Goal: Information Seeking & Learning: Learn about a topic

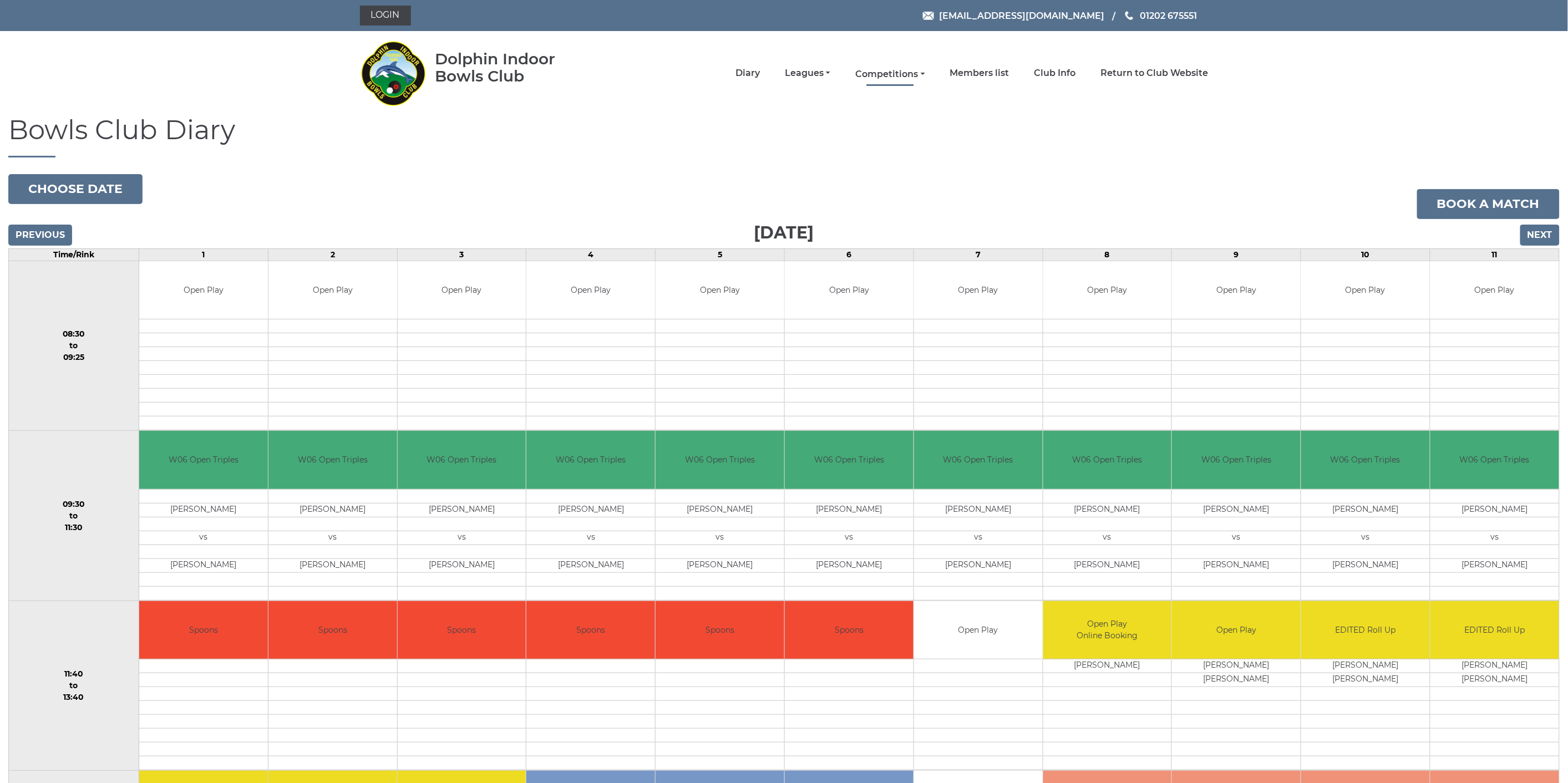
click at [905, 71] on link "Competitions" at bounding box center [890, 74] width 69 height 12
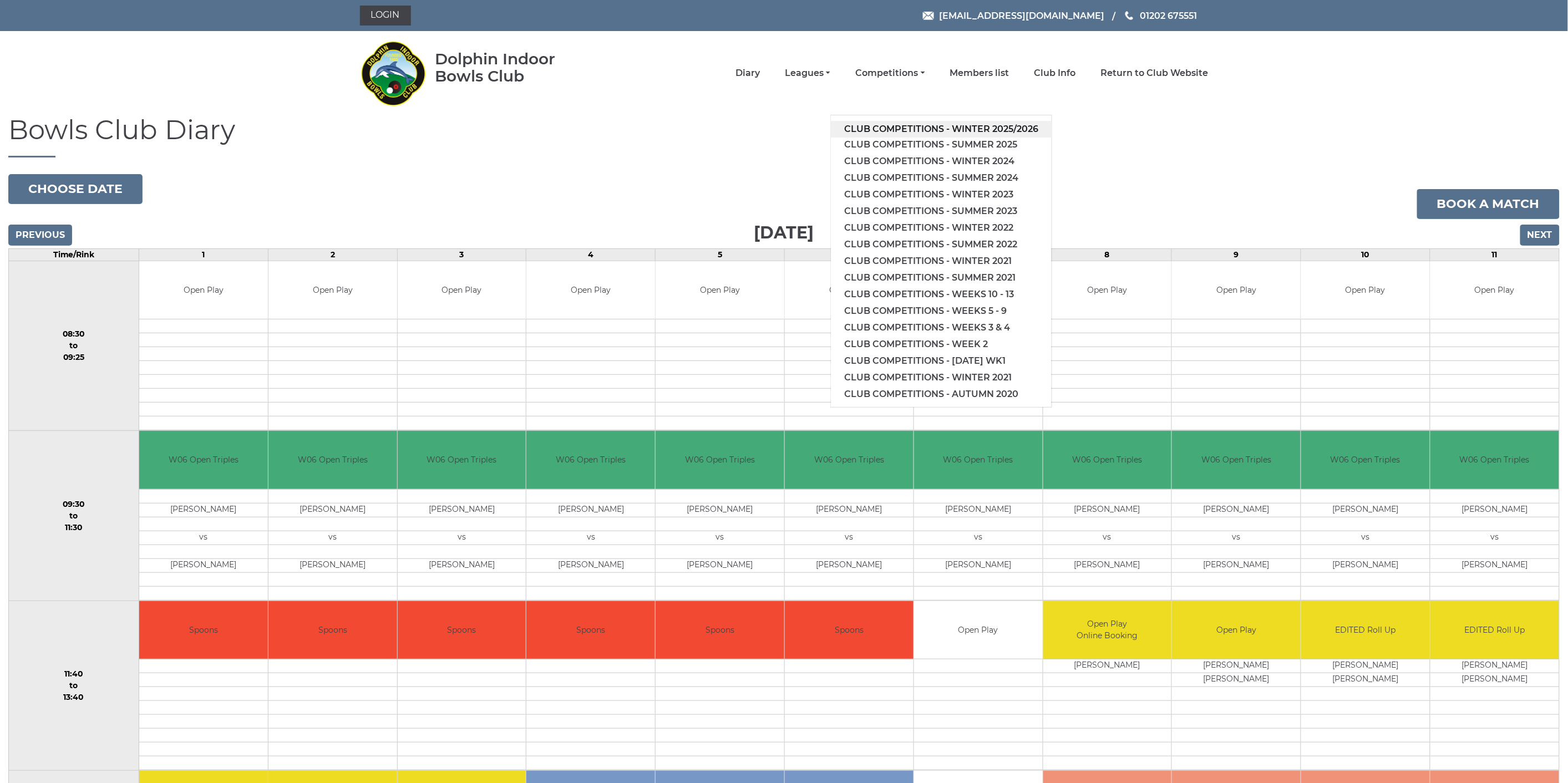
click at [908, 127] on link "Club competitions - Winter 2025/2026" at bounding box center [941, 129] width 221 height 17
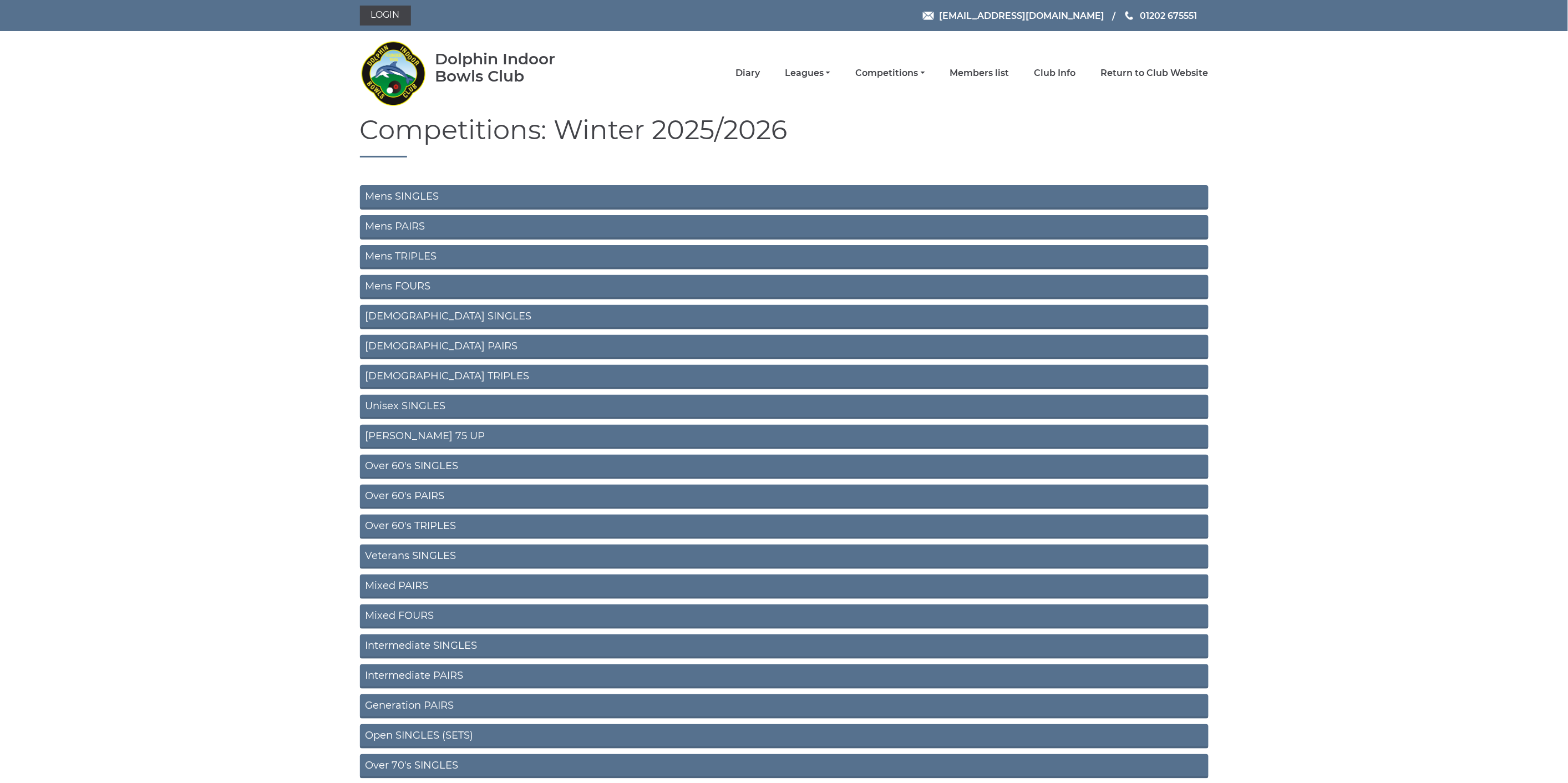
click at [785, 192] on link "Mens SINGLES" at bounding box center [785, 198] width 849 height 24
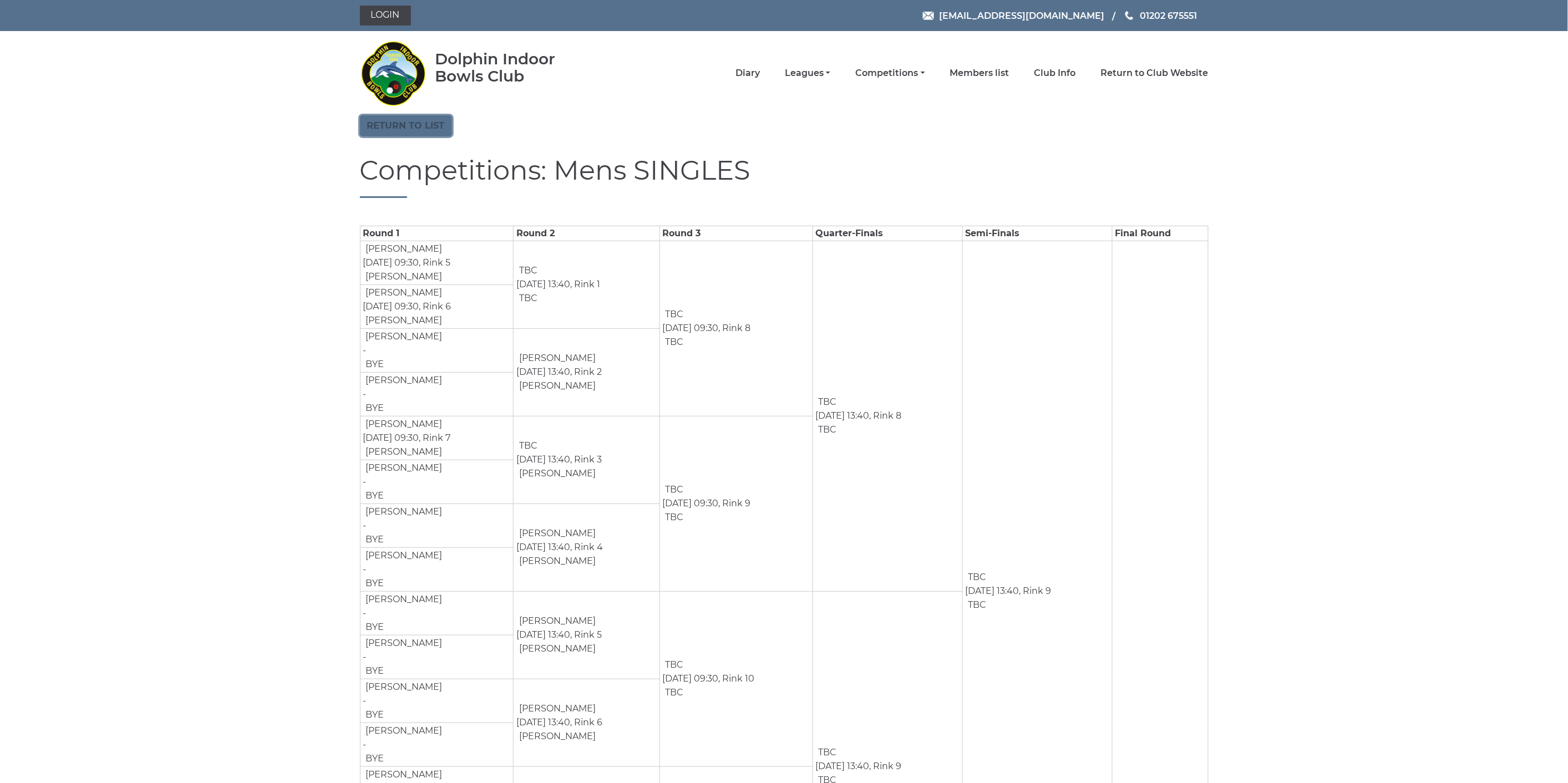
click at [381, 117] on link "Return to list" at bounding box center [406, 126] width 92 height 21
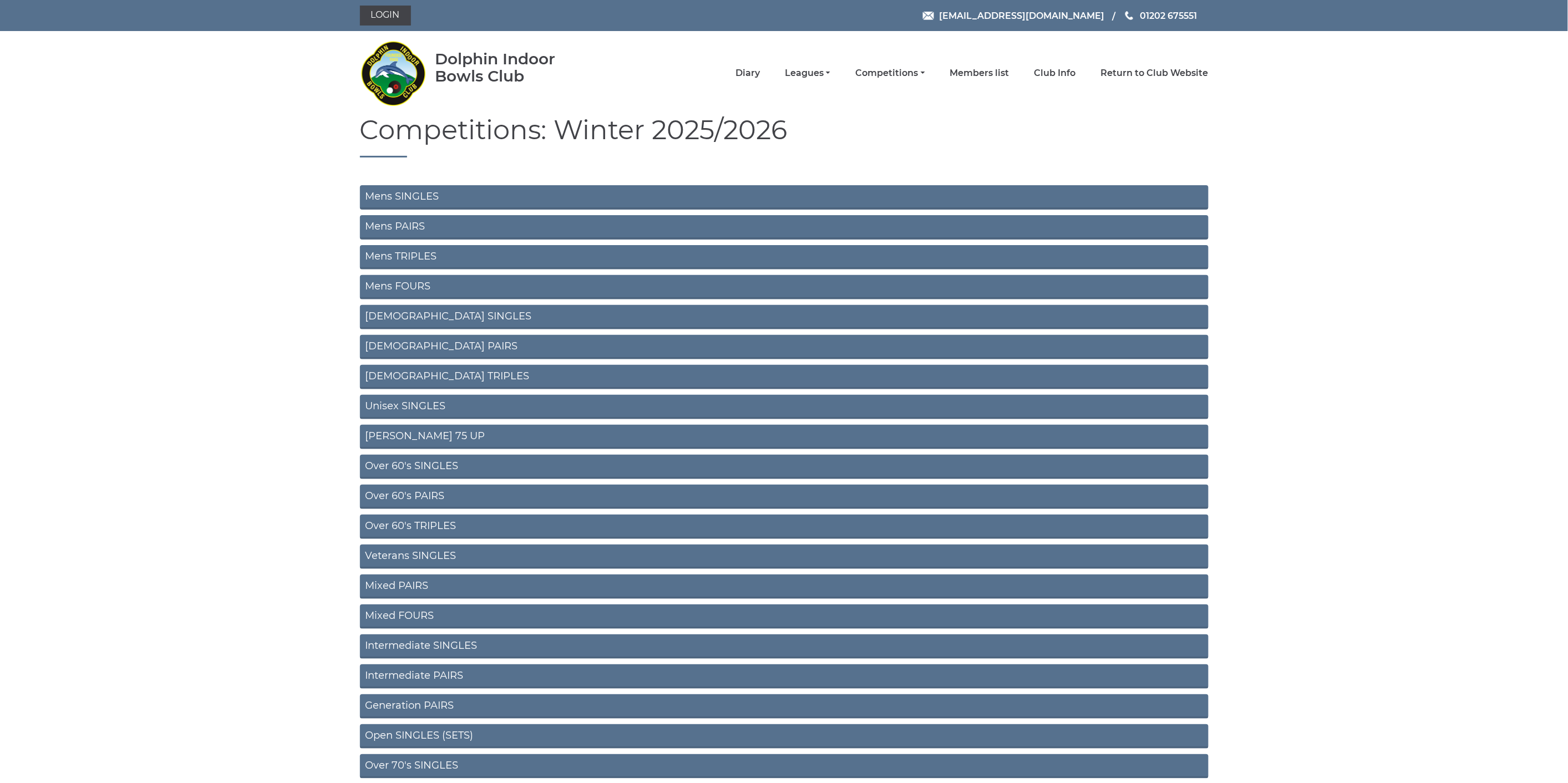
click at [409, 220] on link "Mens PAIRS" at bounding box center [785, 227] width 849 height 24
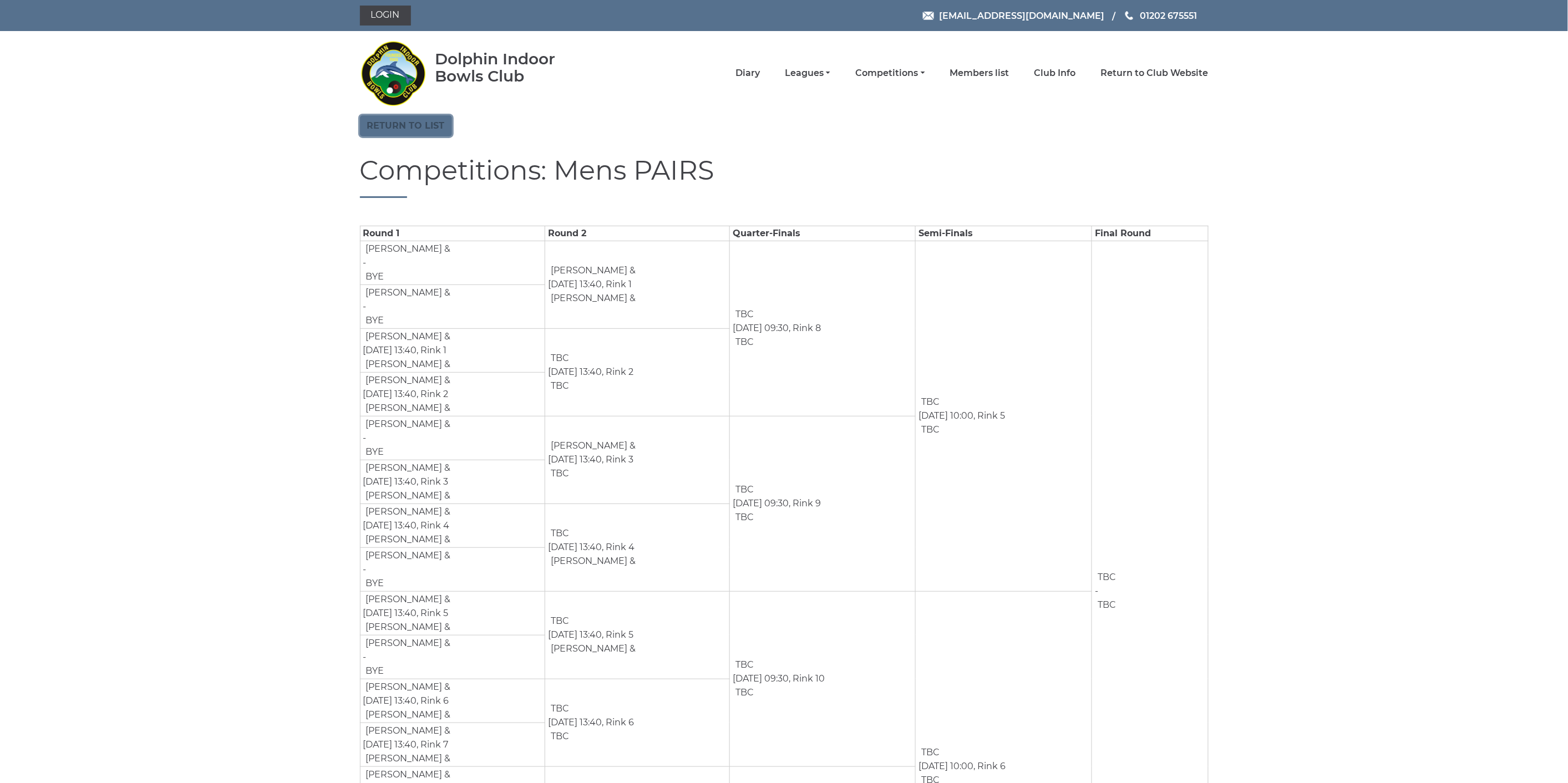
click at [417, 126] on link "Return to list" at bounding box center [406, 126] width 92 height 21
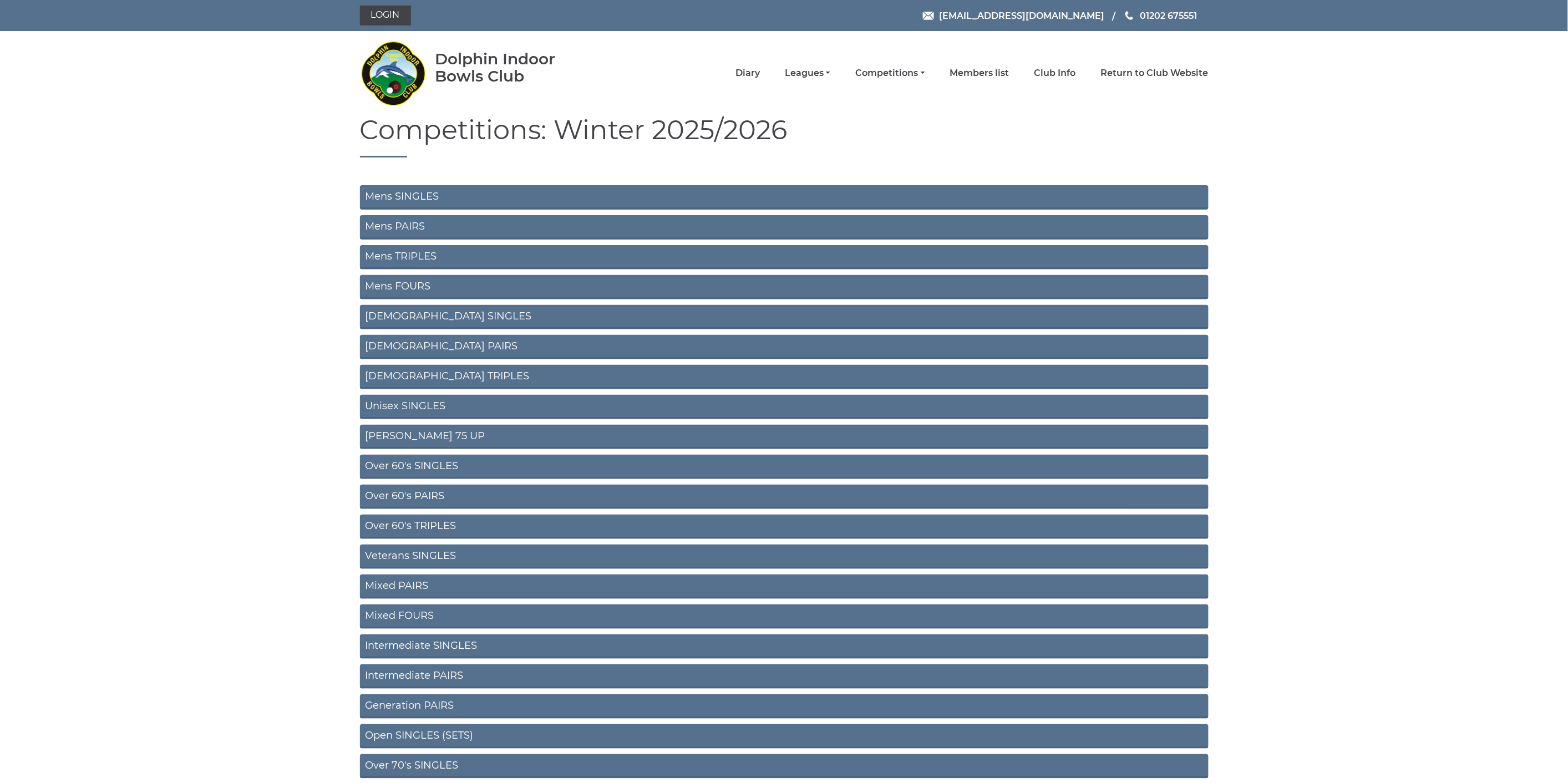
click at [452, 202] on link "Mens SINGLES" at bounding box center [785, 198] width 849 height 24
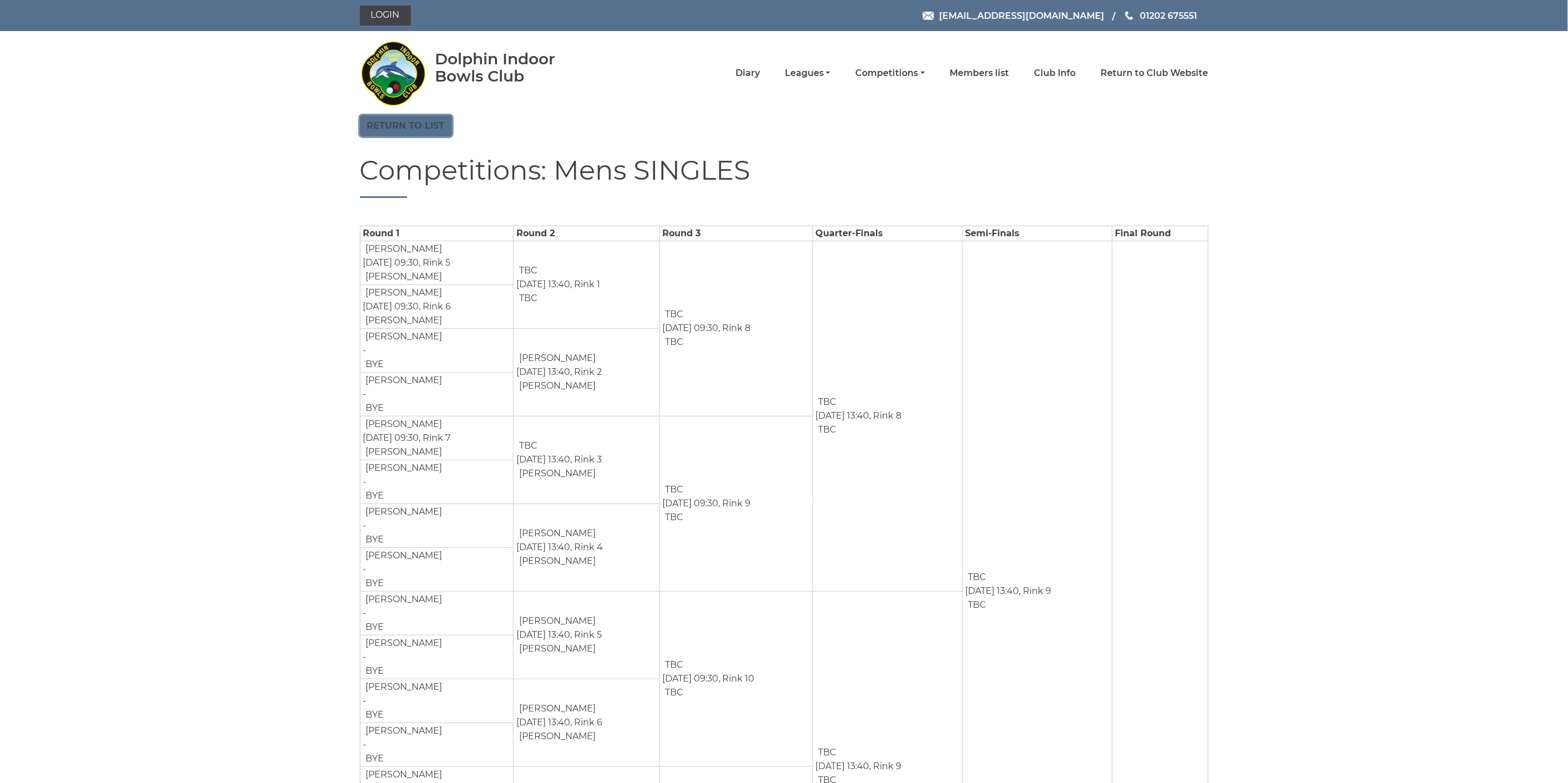
click at [411, 125] on link "Return to list" at bounding box center [406, 126] width 92 height 21
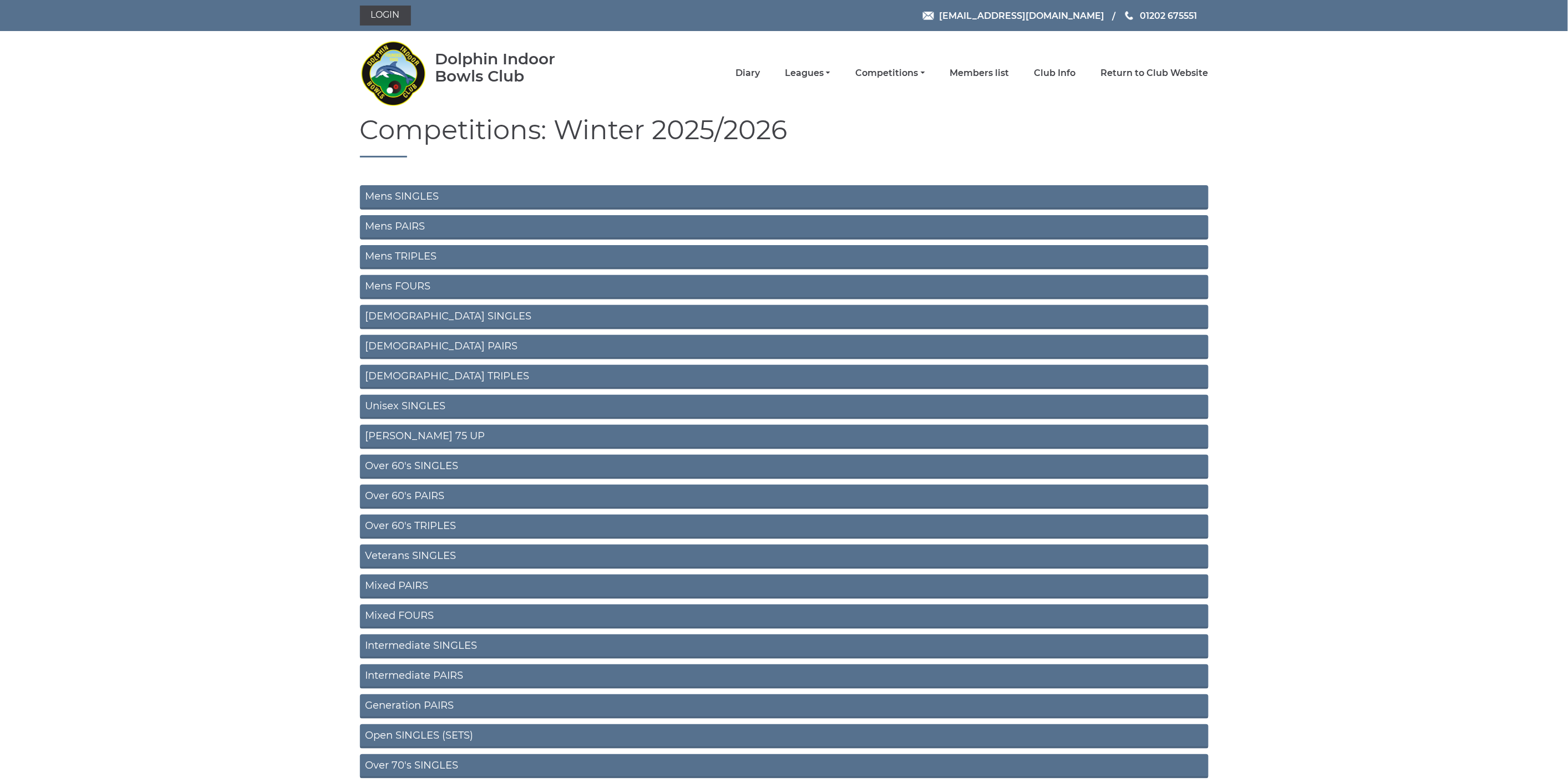
click at [444, 255] on link "Mens TRIPLES" at bounding box center [785, 257] width 849 height 24
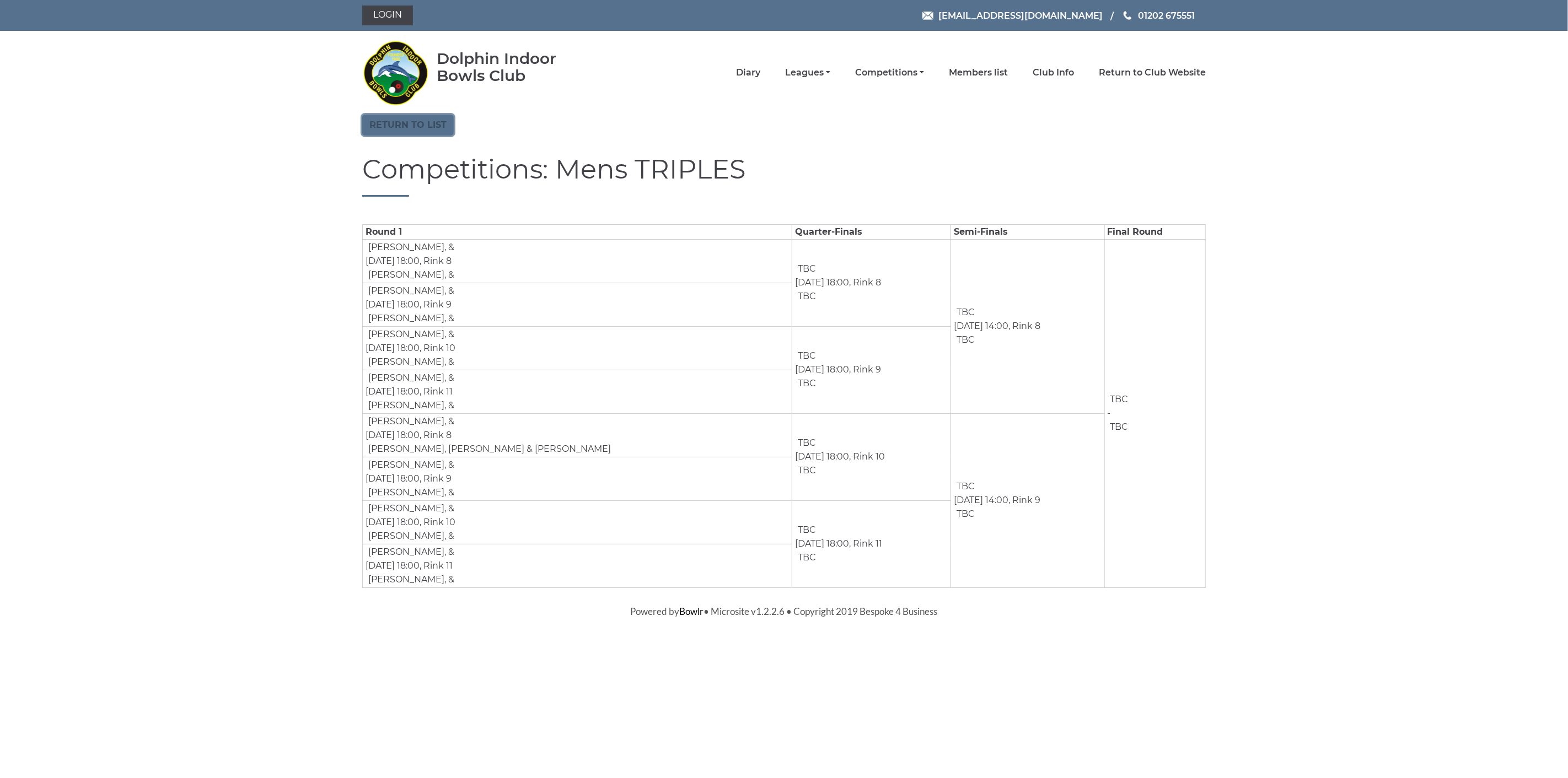
click at [389, 115] on link "Return to list" at bounding box center [407, 125] width 92 height 21
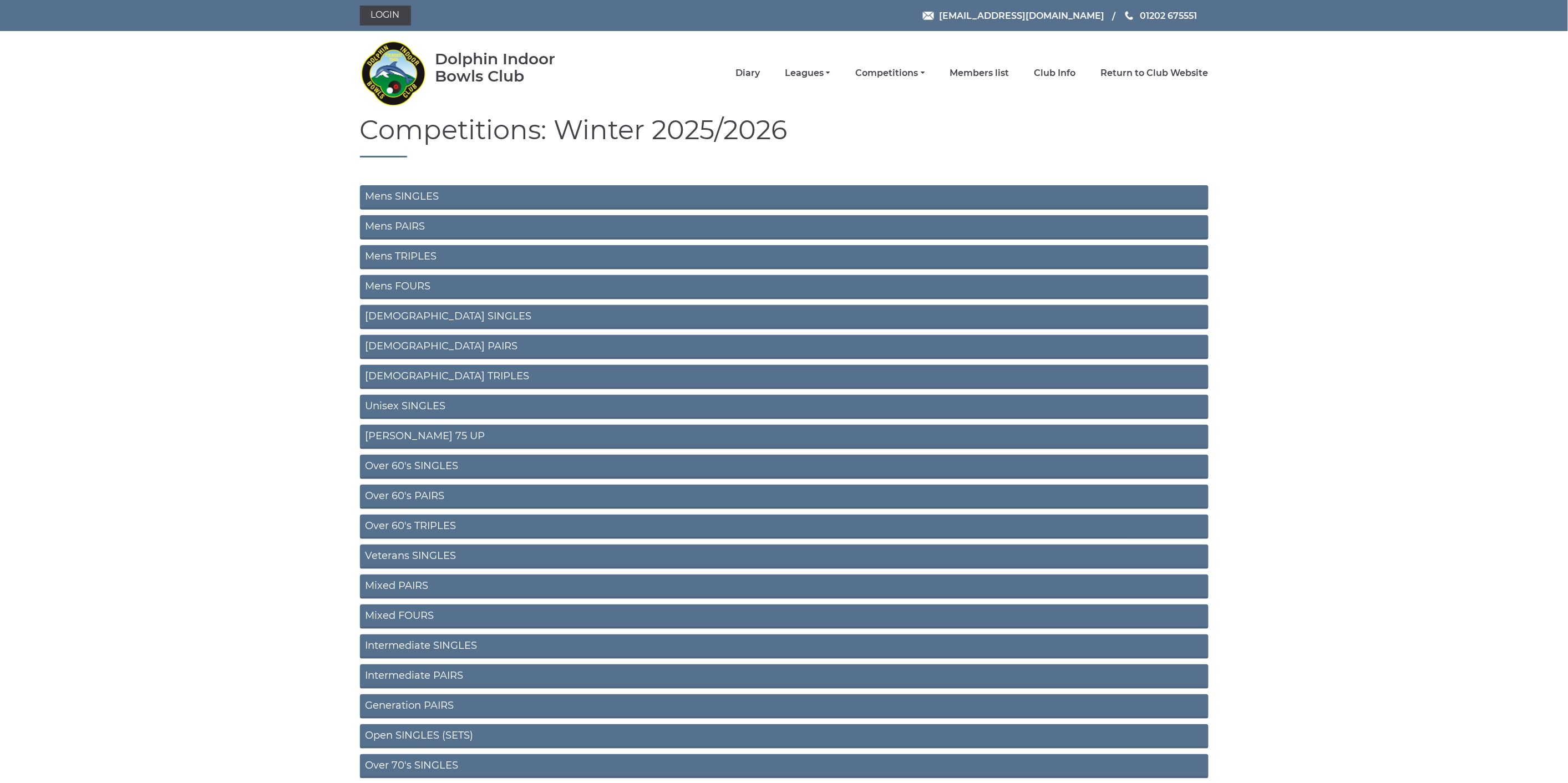
click at [407, 287] on link "Mens FOURS" at bounding box center [785, 287] width 849 height 24
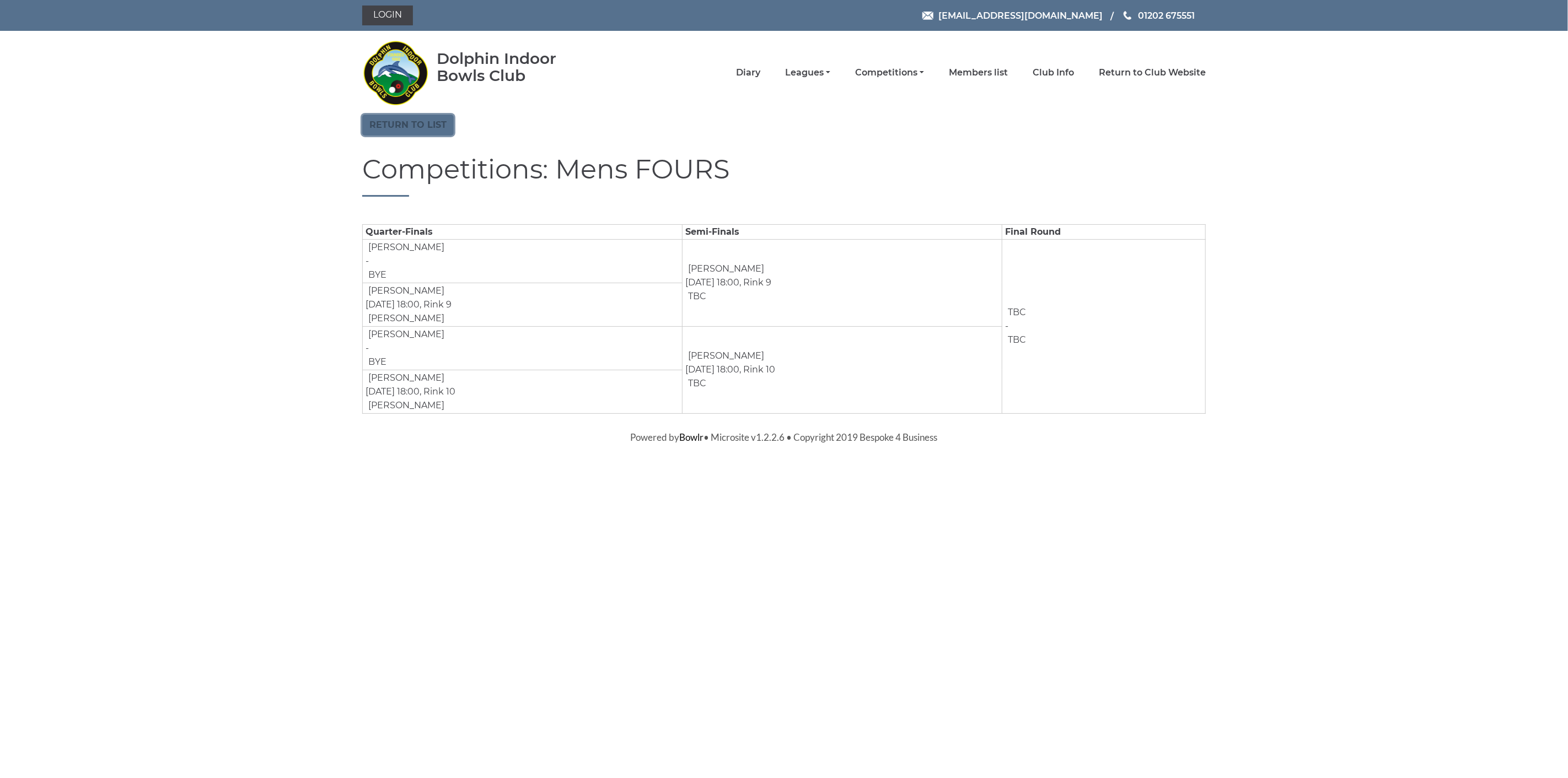
click at [394, 130] on link "Return to list" at bounding box center [407, 125] width 92 height 21
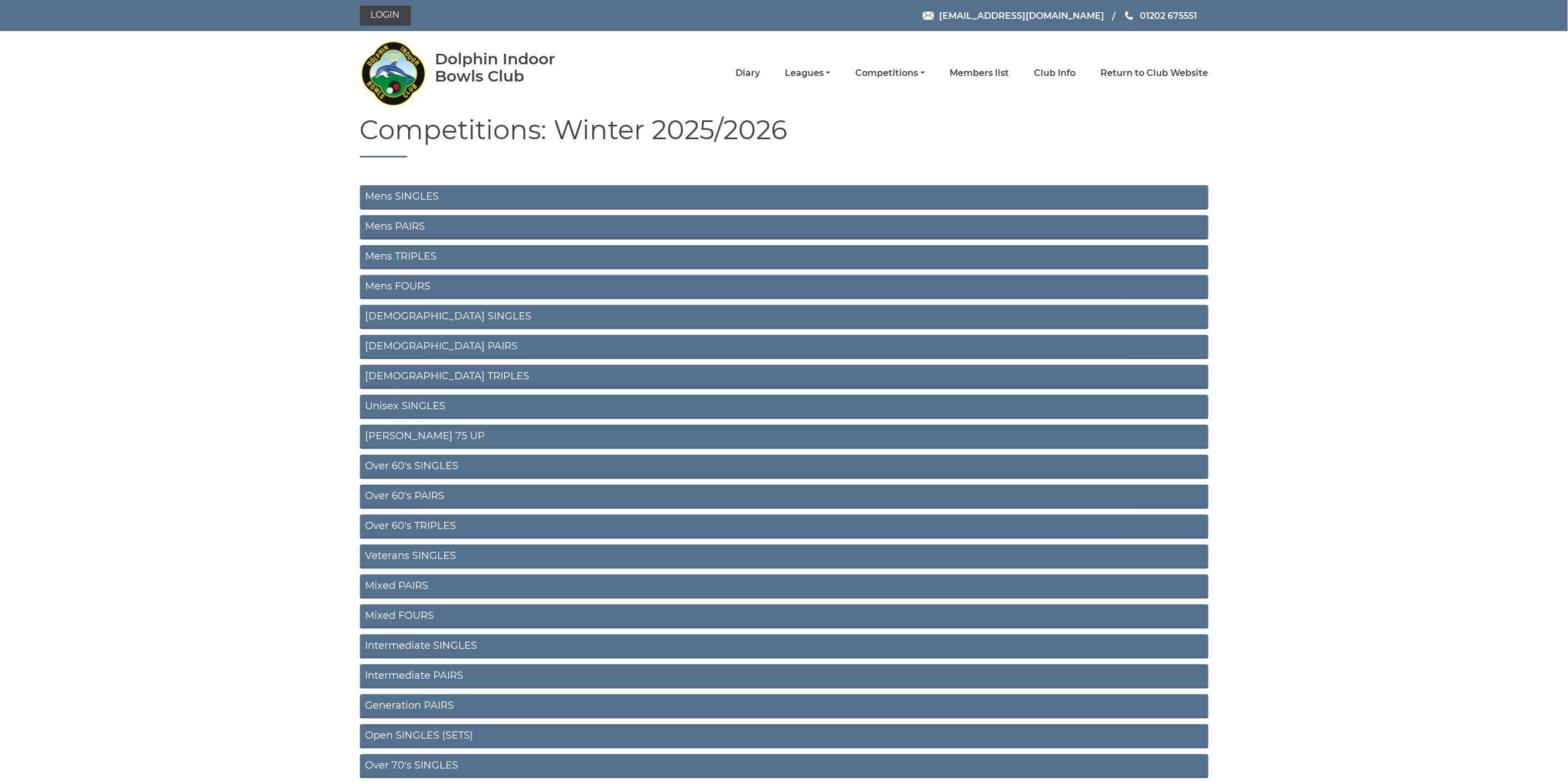
click at [447, 345] on link "Ladies PAIRS" at bounding box center [785, 347] width 849 height 24
click at [434, 402] on link "Unisex SINGLES" at bounding box center [785, 407] width 849 height 24
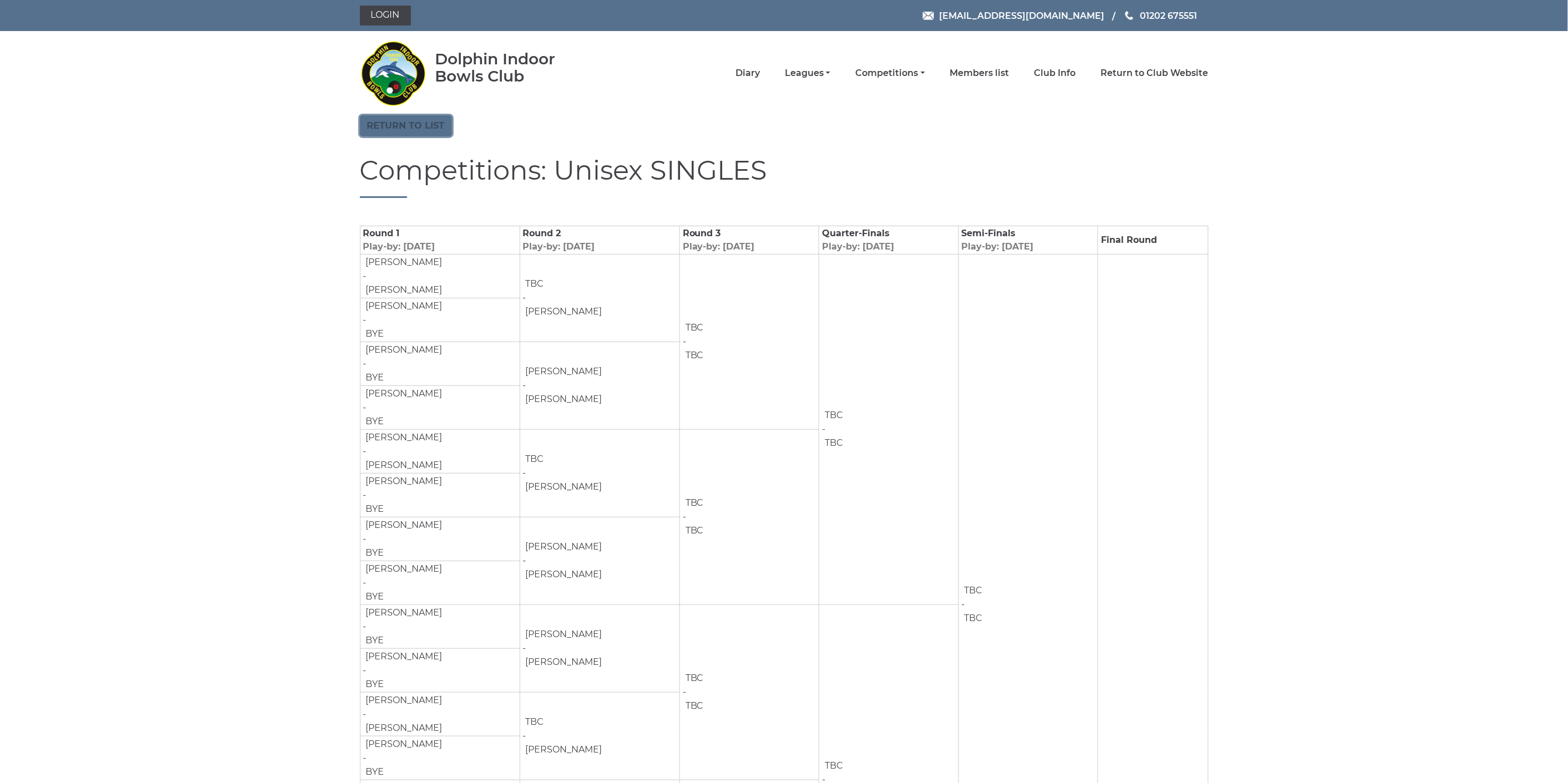
click at [415, 128] on link "Return to list" at bounding box center [406, 126] width 92 height 21
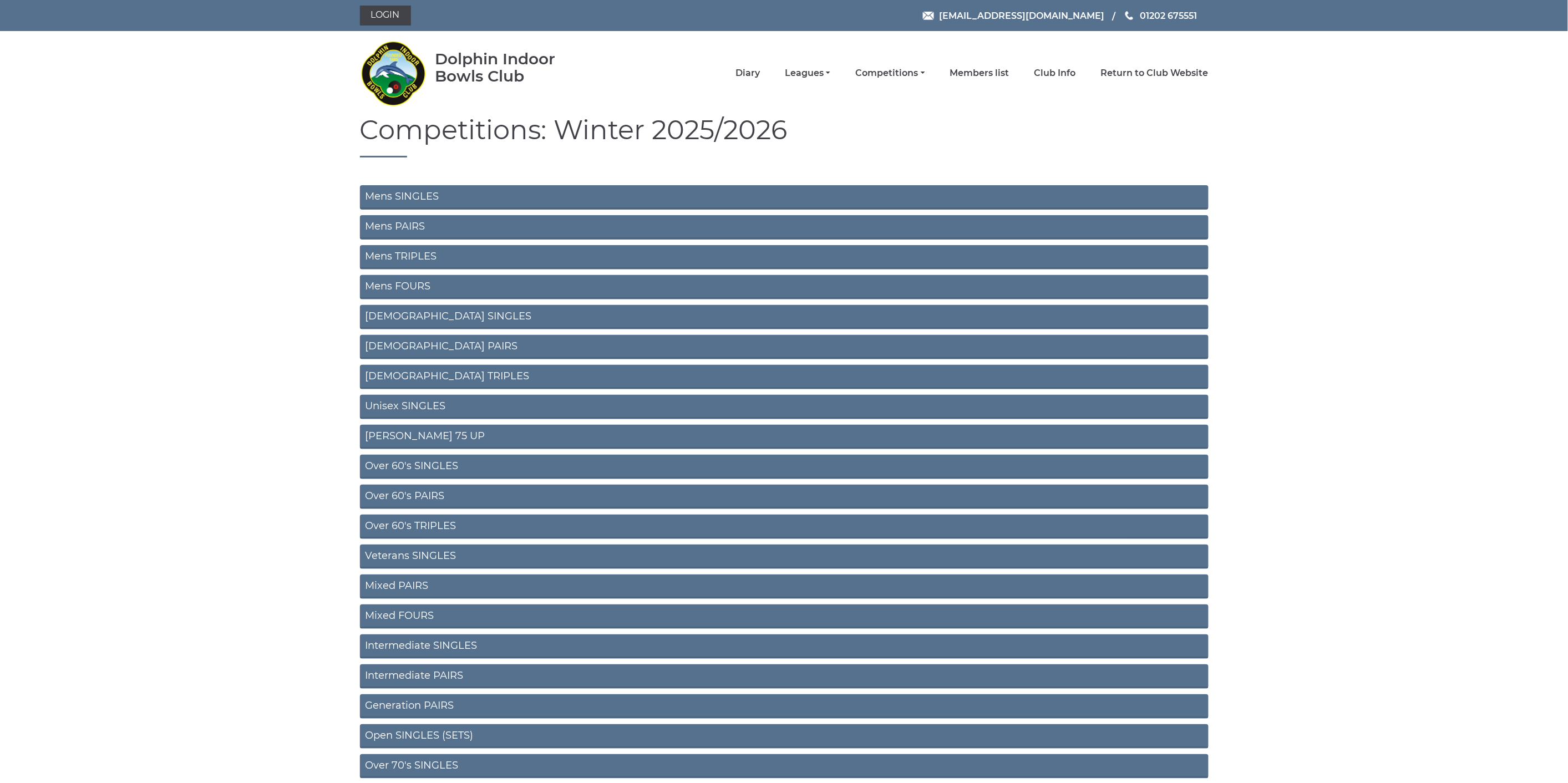
click at [430, 435] on link "[PERSON_NAME] 75 UP" at bounding box center [785, 437] width 849 height 24
click at [442, 464] on link "Over 60's SINGLES" at bounding box center [785, 467] width 849 height 24
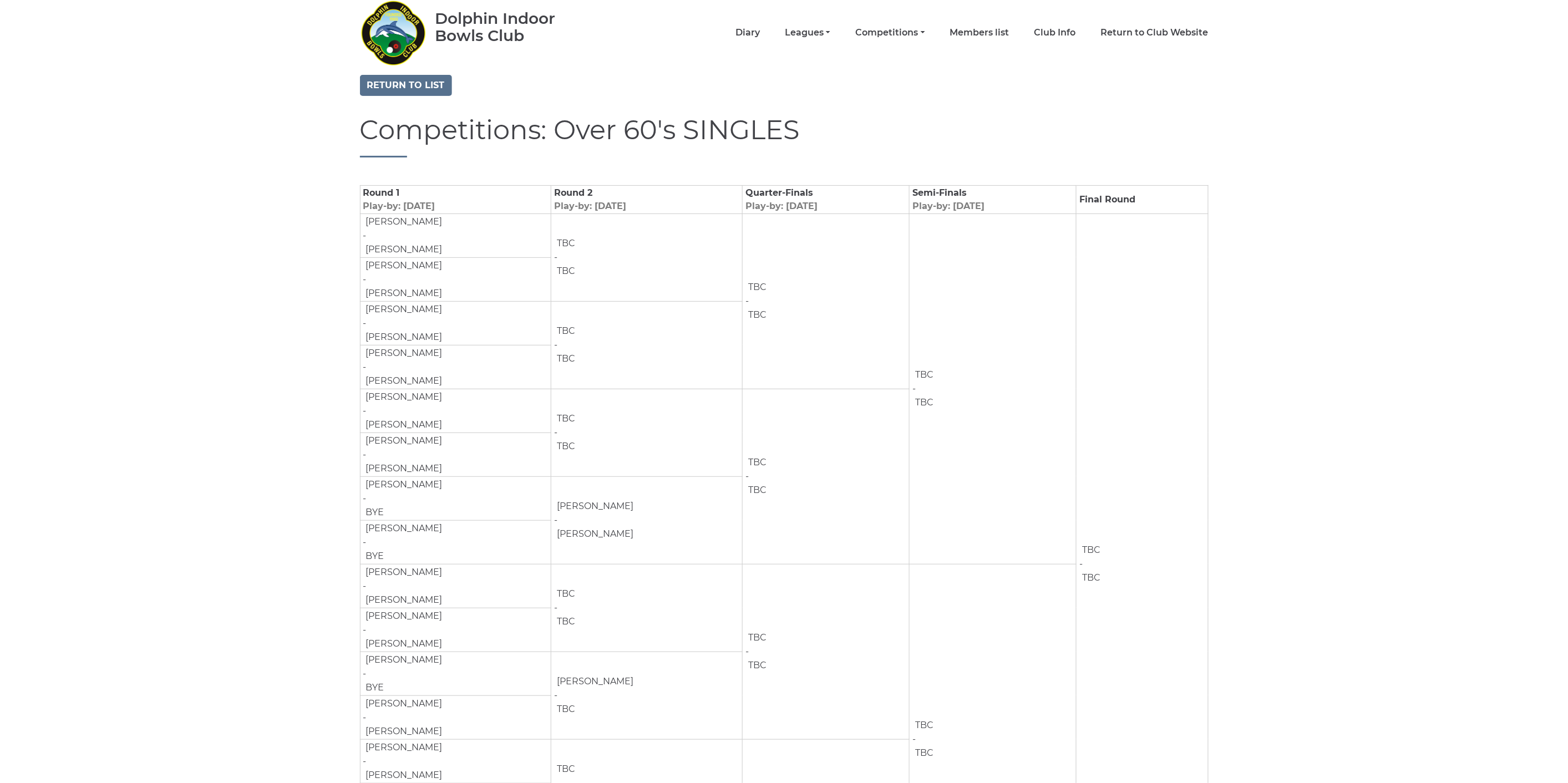
scroll to position [62, 0]
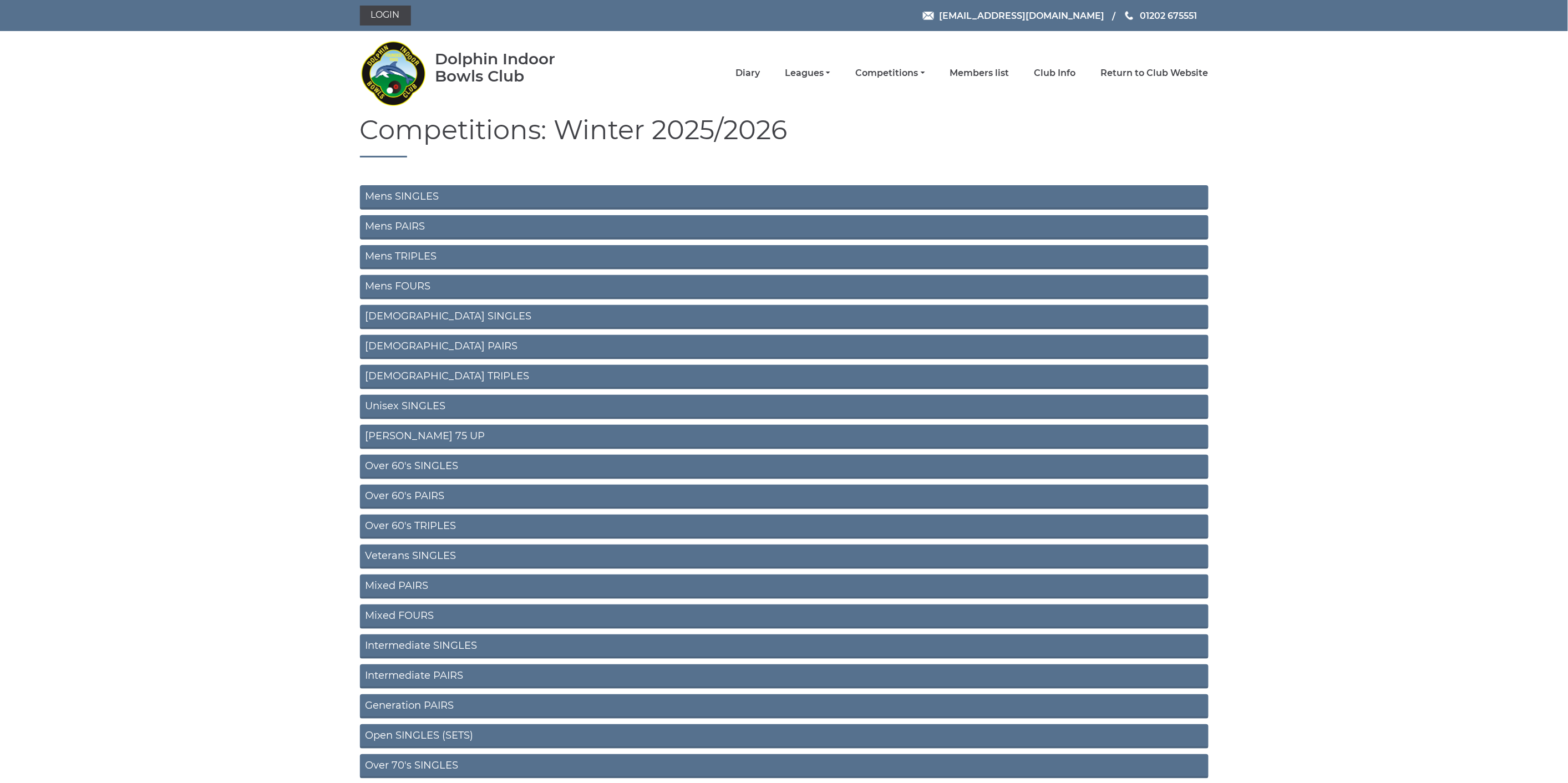
click at [407, 430] on link "[PERSON_NAME] 75 UP" at bounding box center [785, 437] width 849 height 24
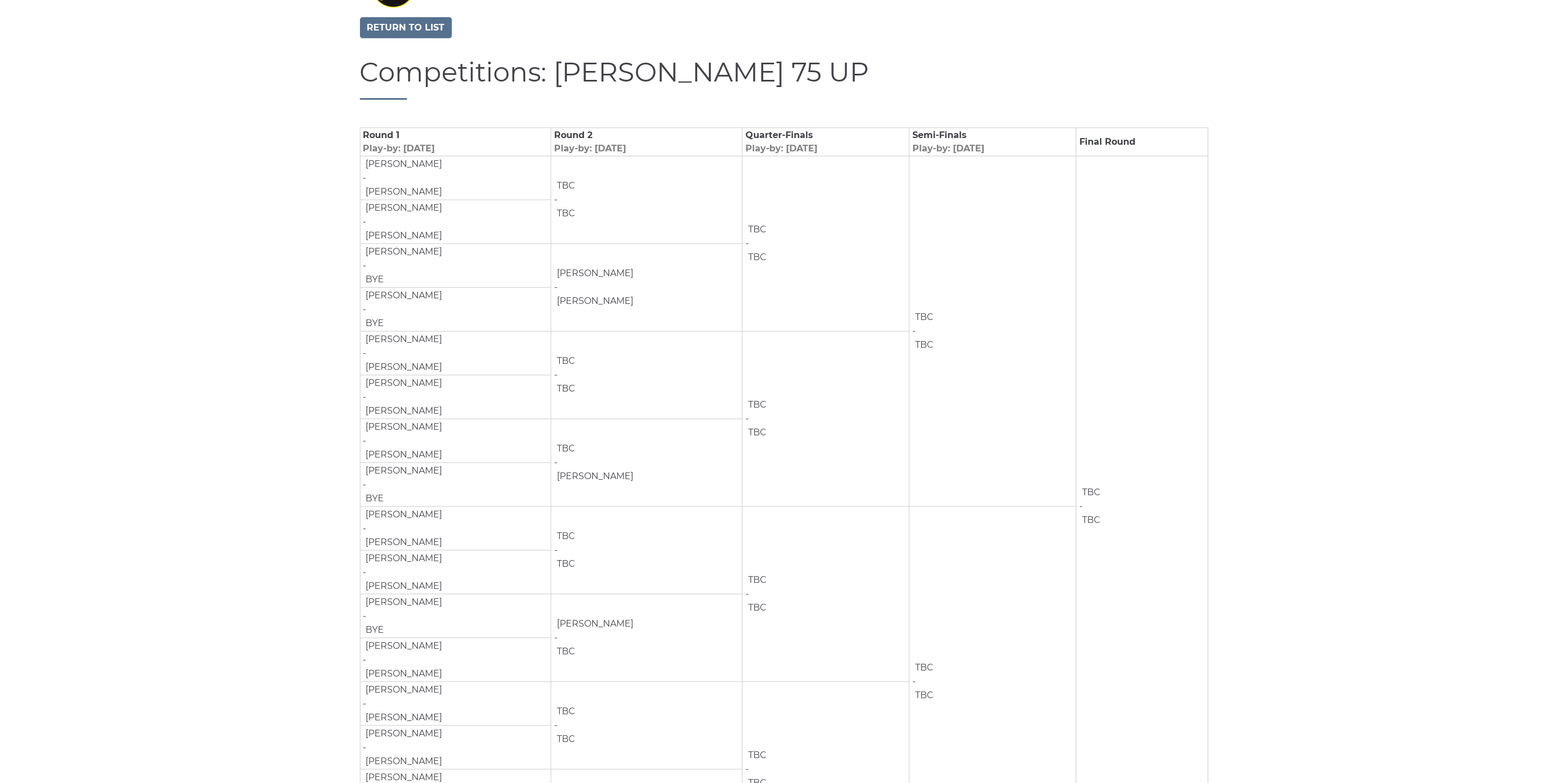
scroll to position [80, 0]
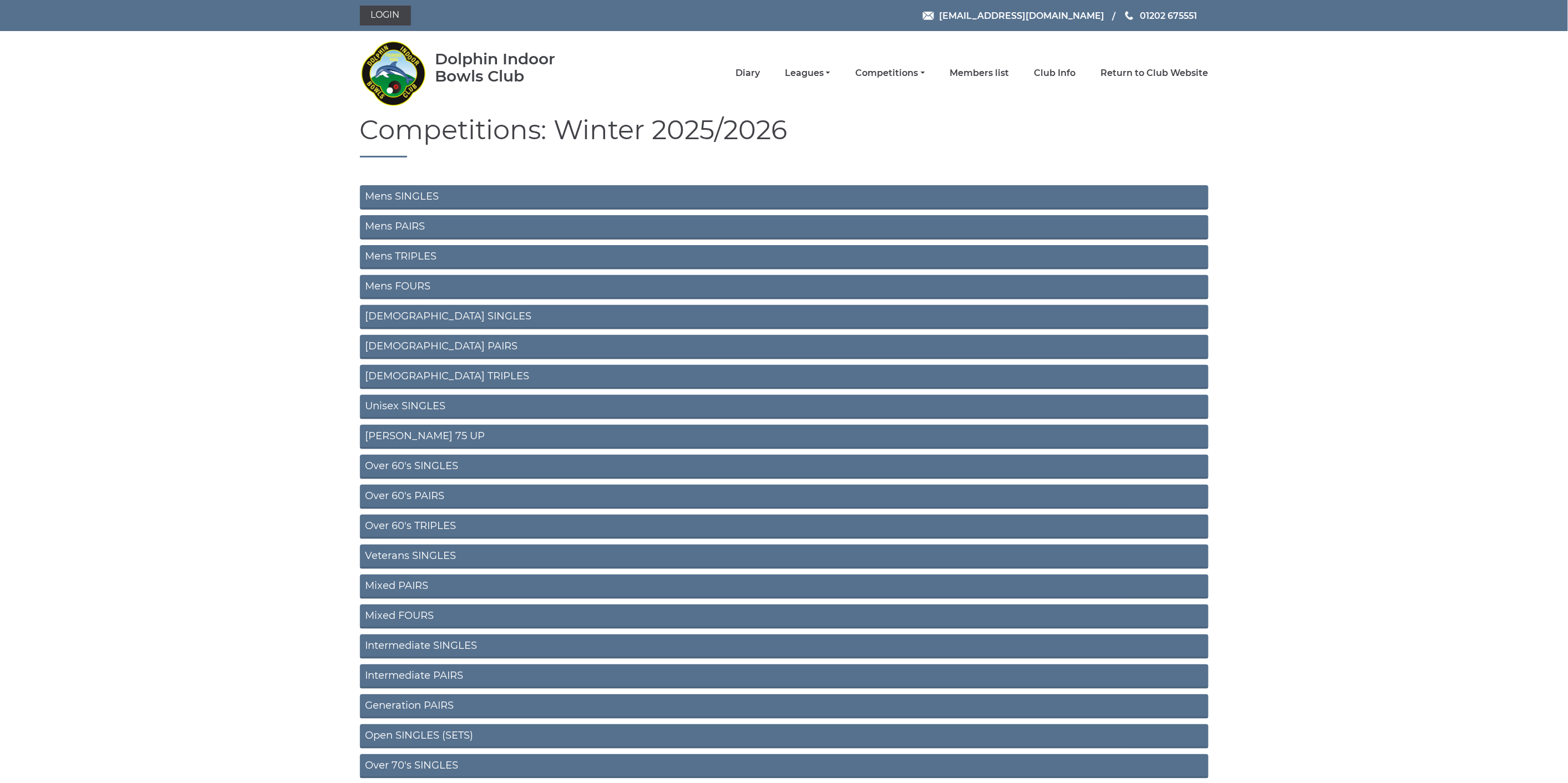
click at [436, 400] on link "Unisex SINGLES" at bounding box center [785, 407] width 849 height 24
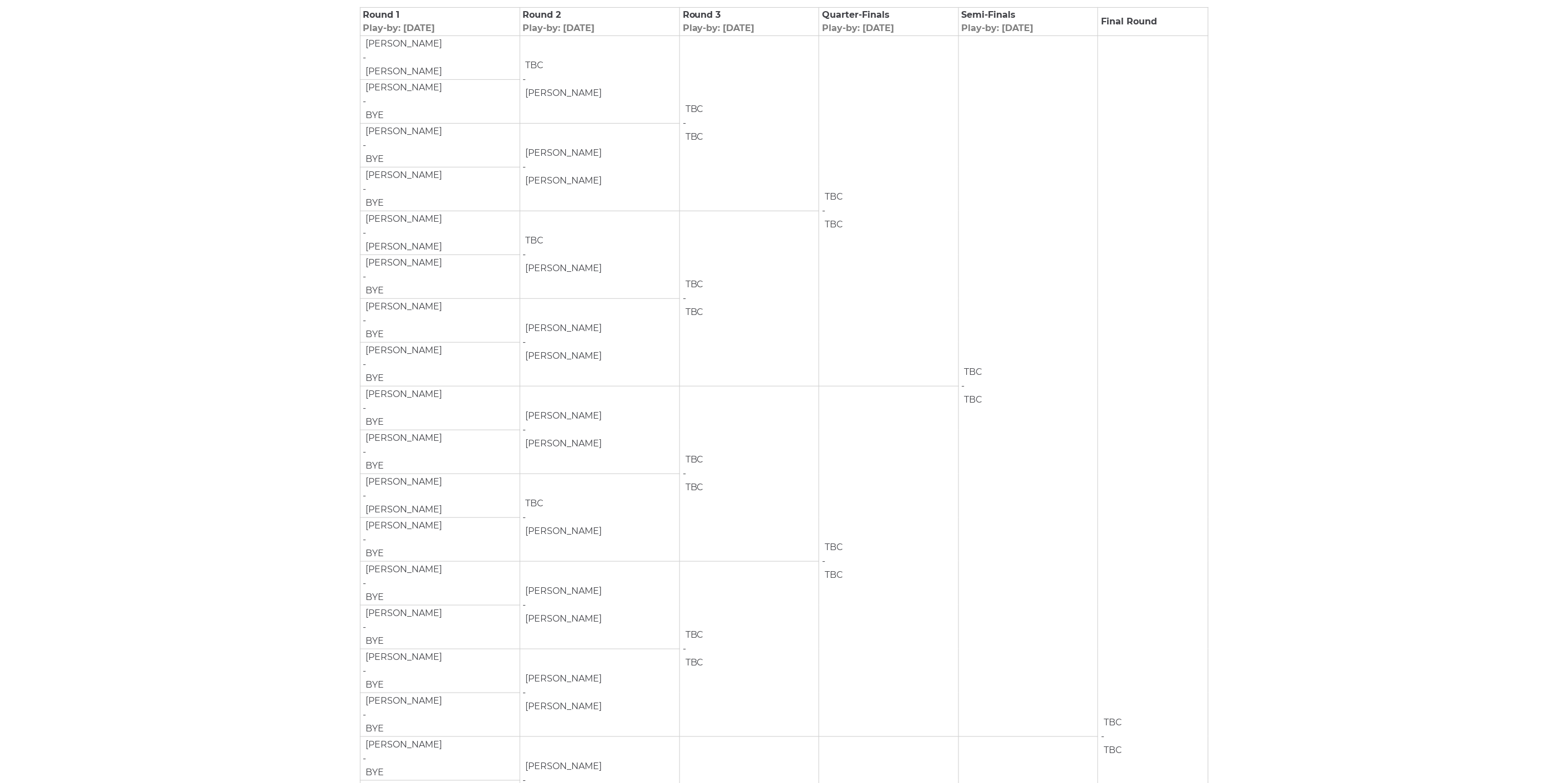
scroll to position [246, 0]
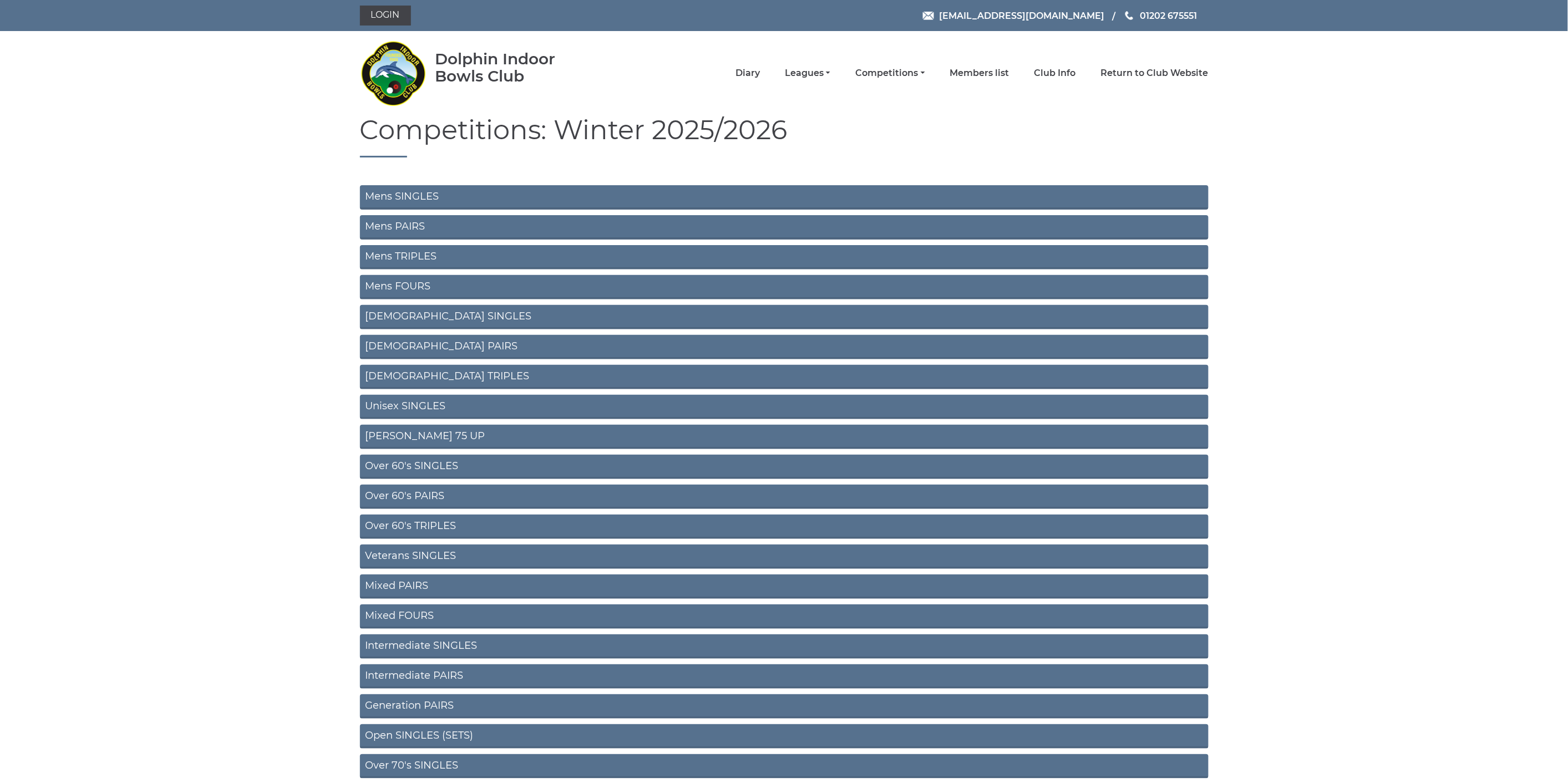
click at [441, 582] on link "Mixed PAIRS" at bounding box center [785, 587] width 849 height 24
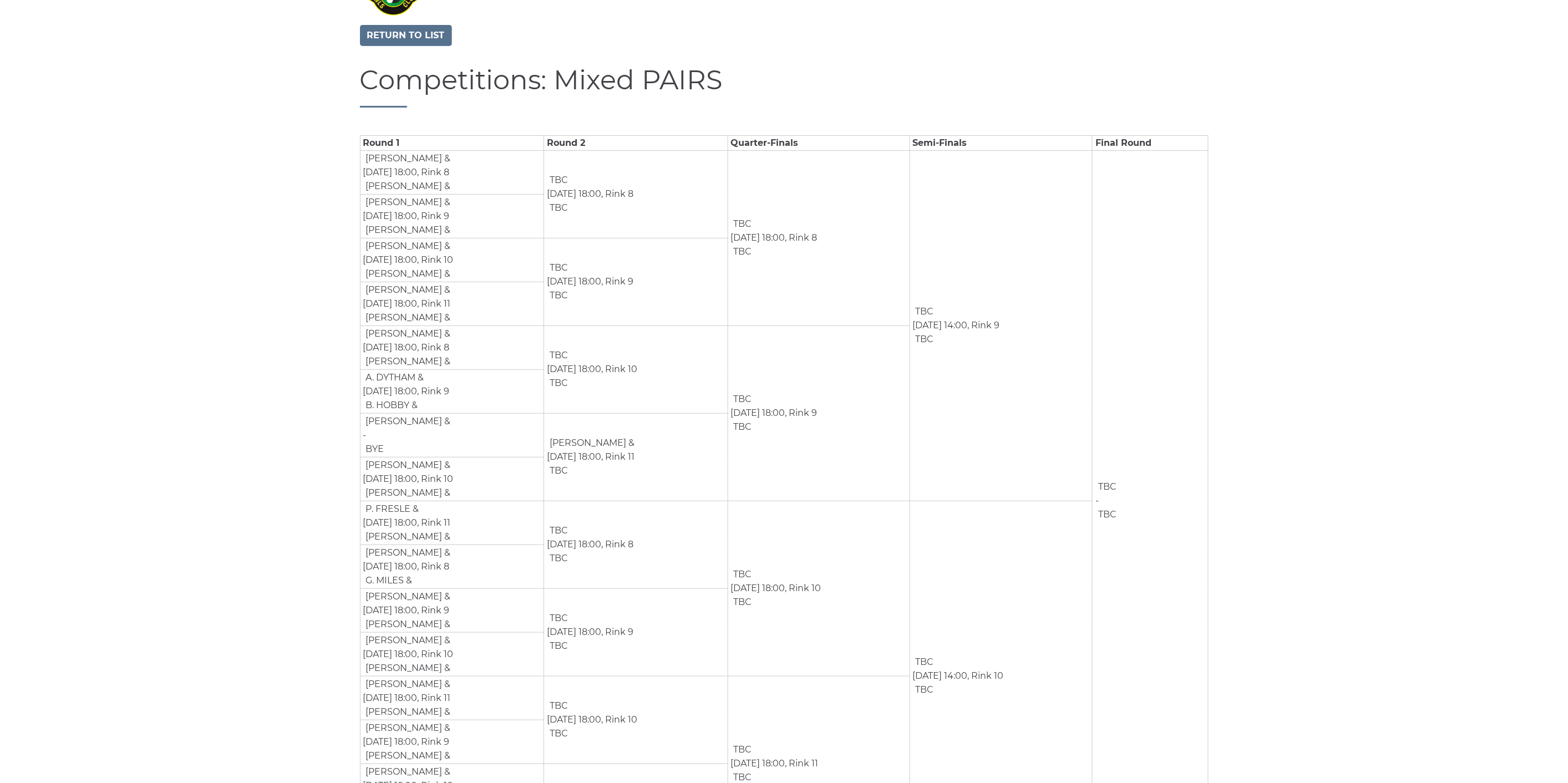
scroll to position [123, 0]
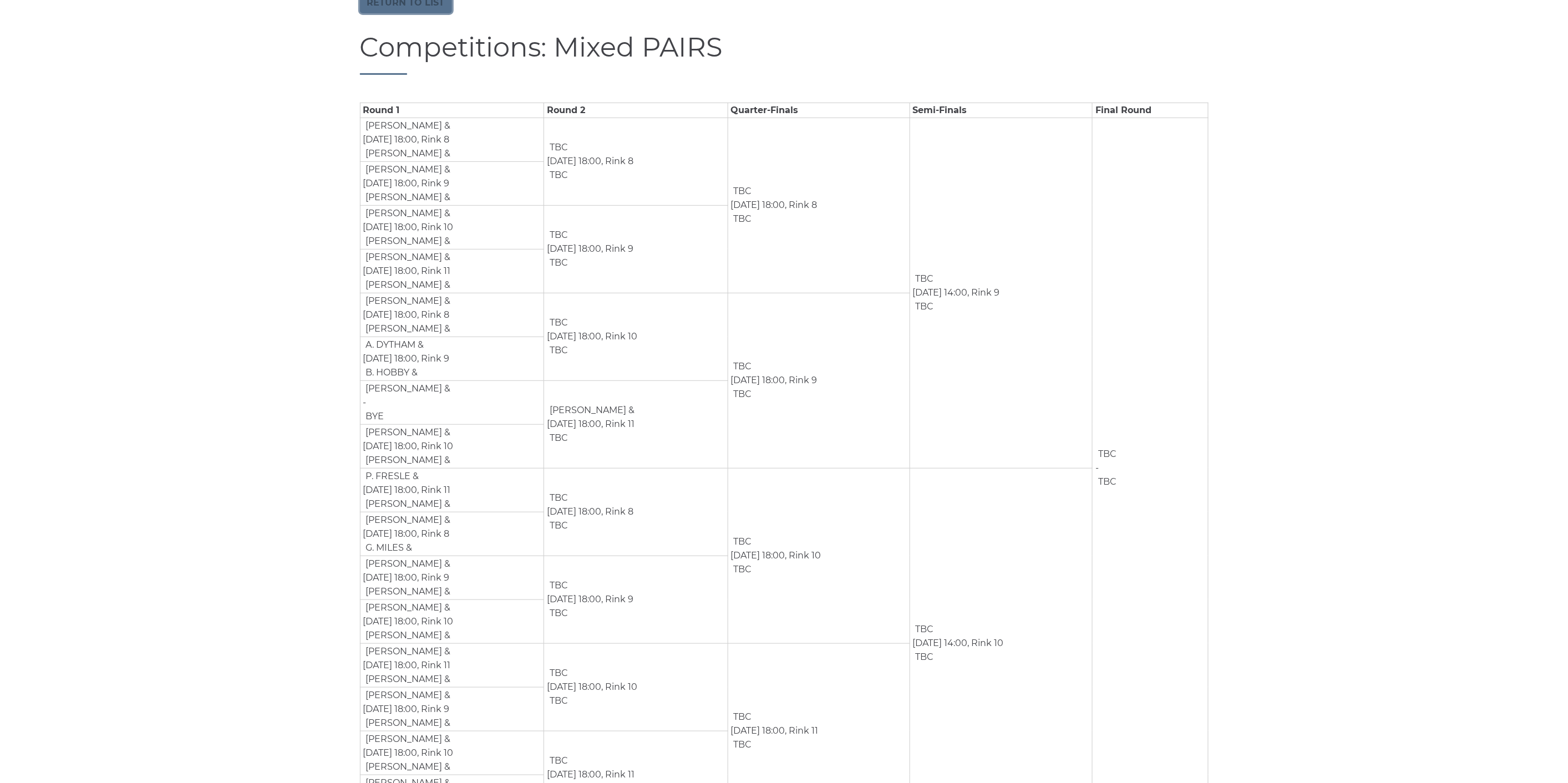
click at [399, 2] on link "Return to list" at bounding box center [406, 3] width 92 height 21
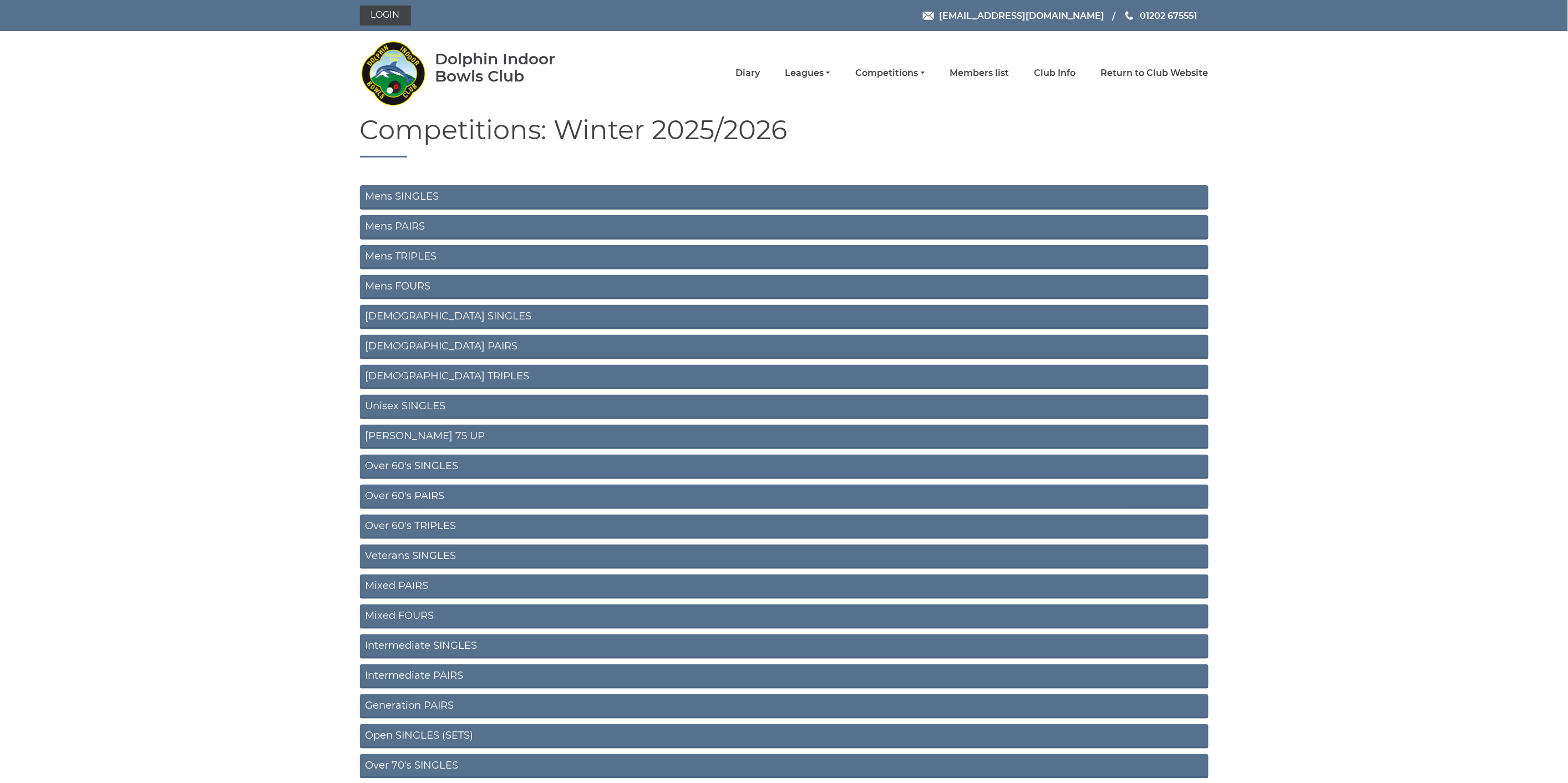
click at [438, 604] on link "Mixed FOURS" at bounding box center [785, 617] width 849 height 24
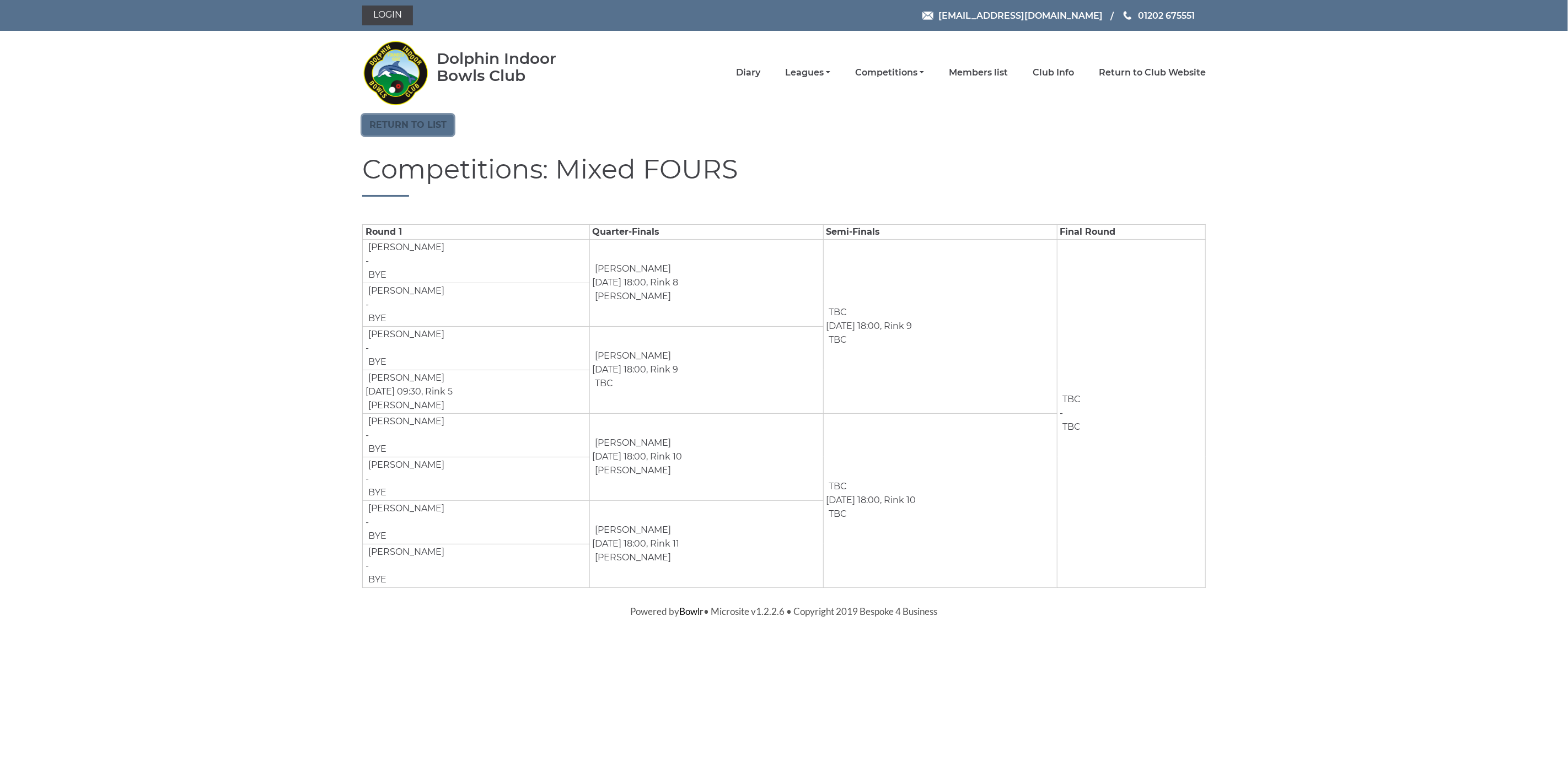
click at [392, 120] on link "Return to list" at bounding box center [407, 125] width 92 height 21
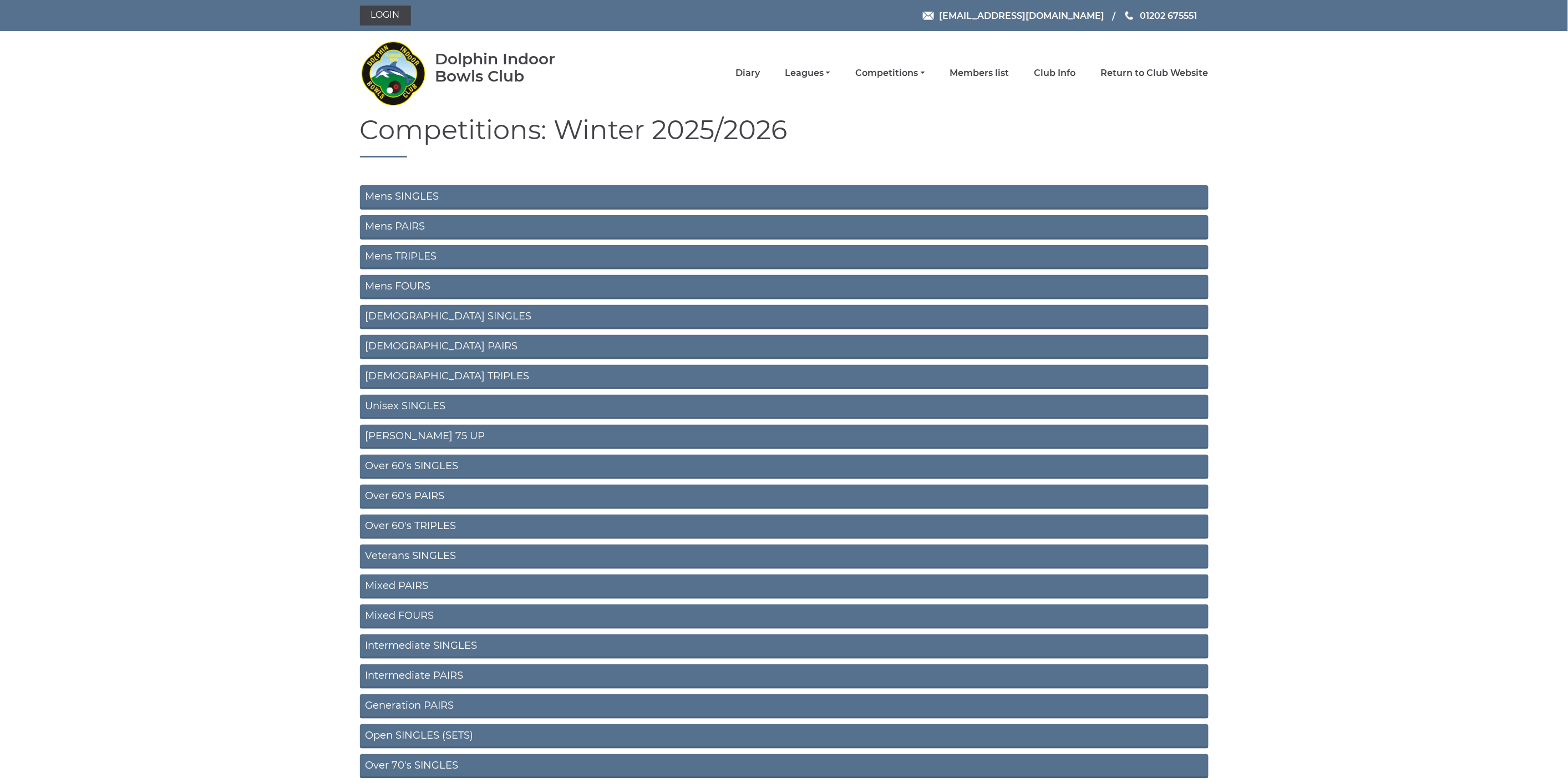
click at [465, 636] on link "Intermediate SINGLES" at bounding box center [785, 646] width 849 height 24
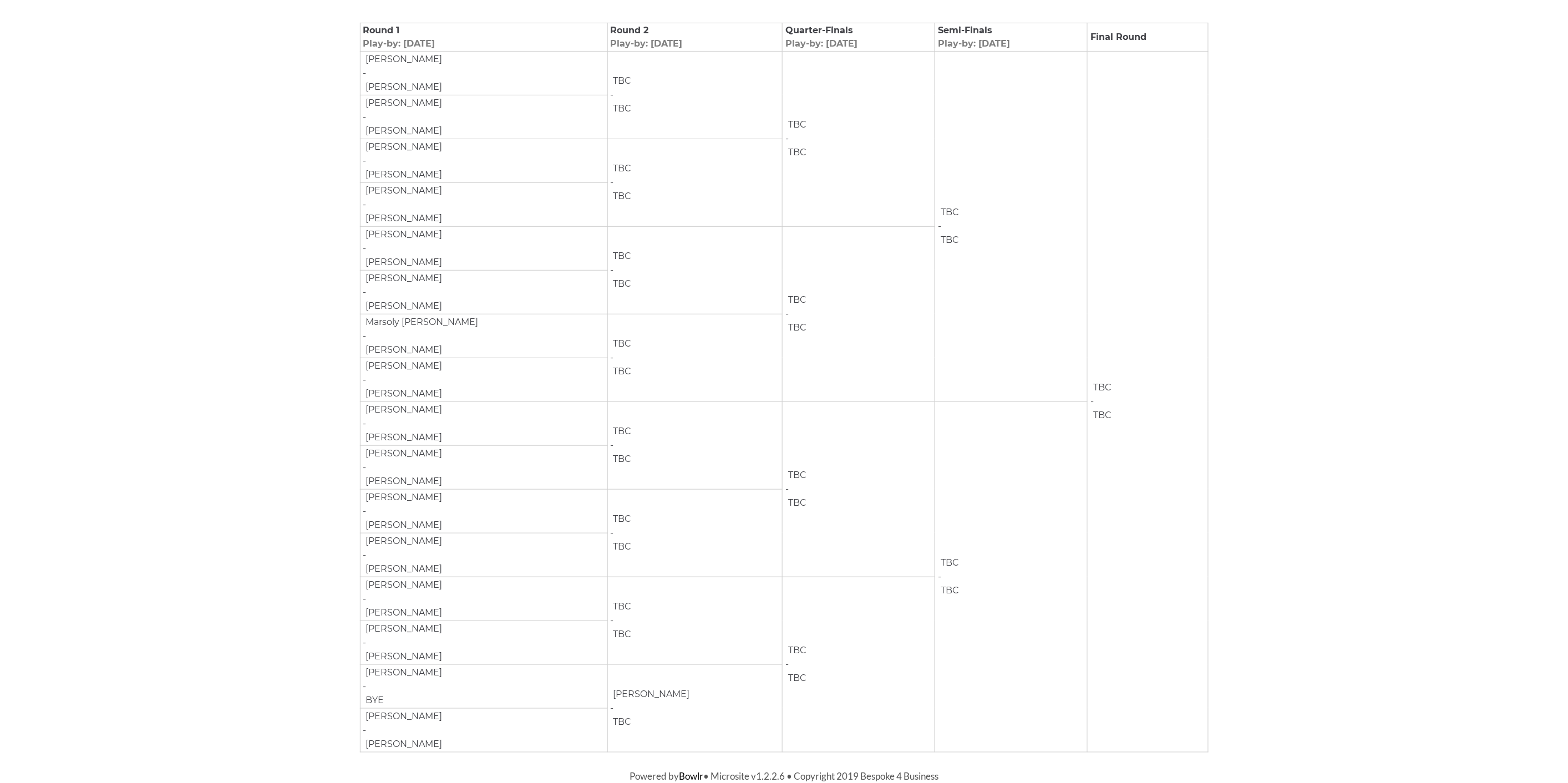
scroll to position [142, 0]
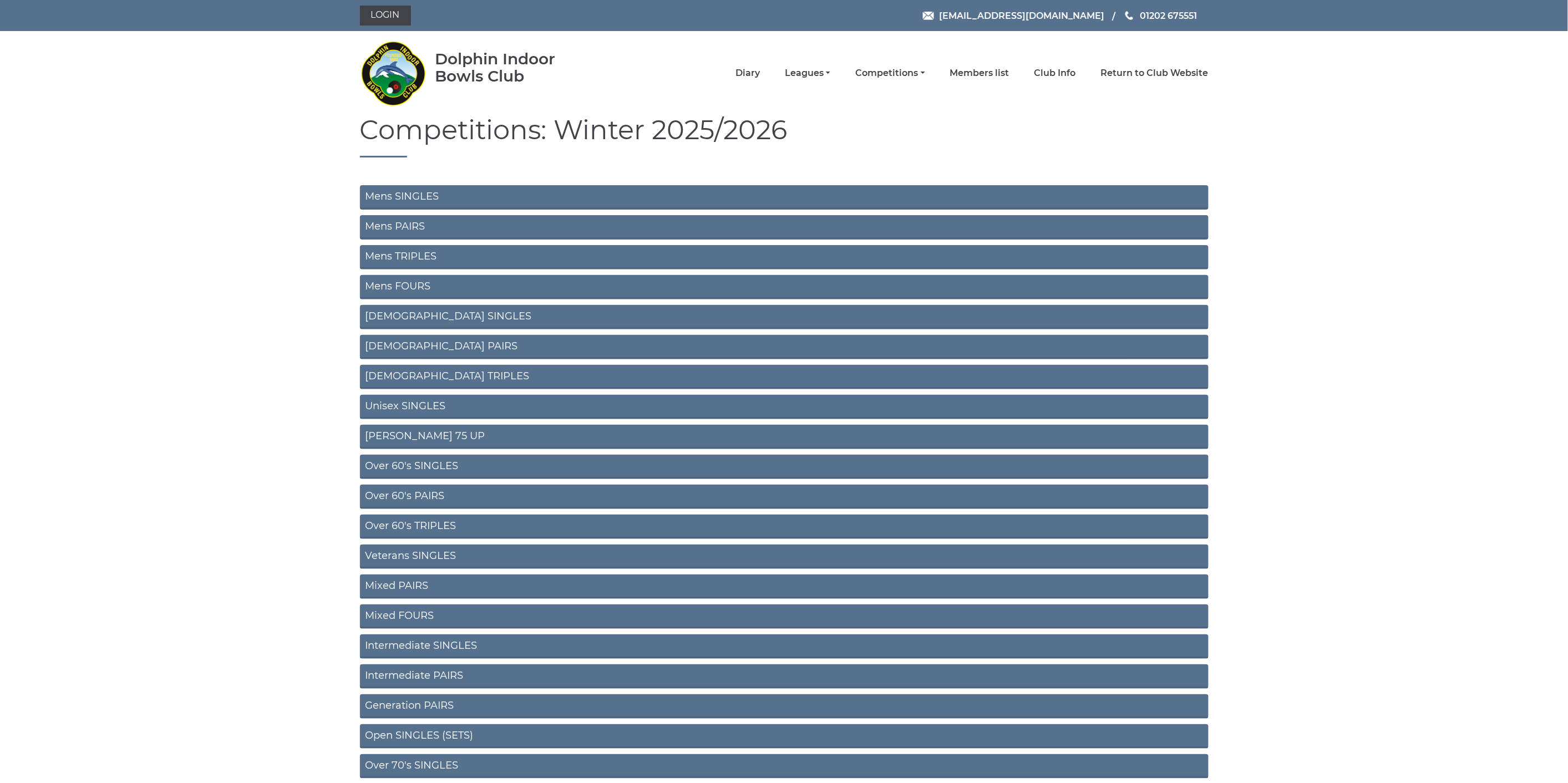
click at [434, 671] on link "Intermediate PAIRS" at bounding box center [785, 677] width 849 height 24
click at [486, 636] on link "Intermediate SINGLES" at bounding box center [785, 646] width 849 height 24
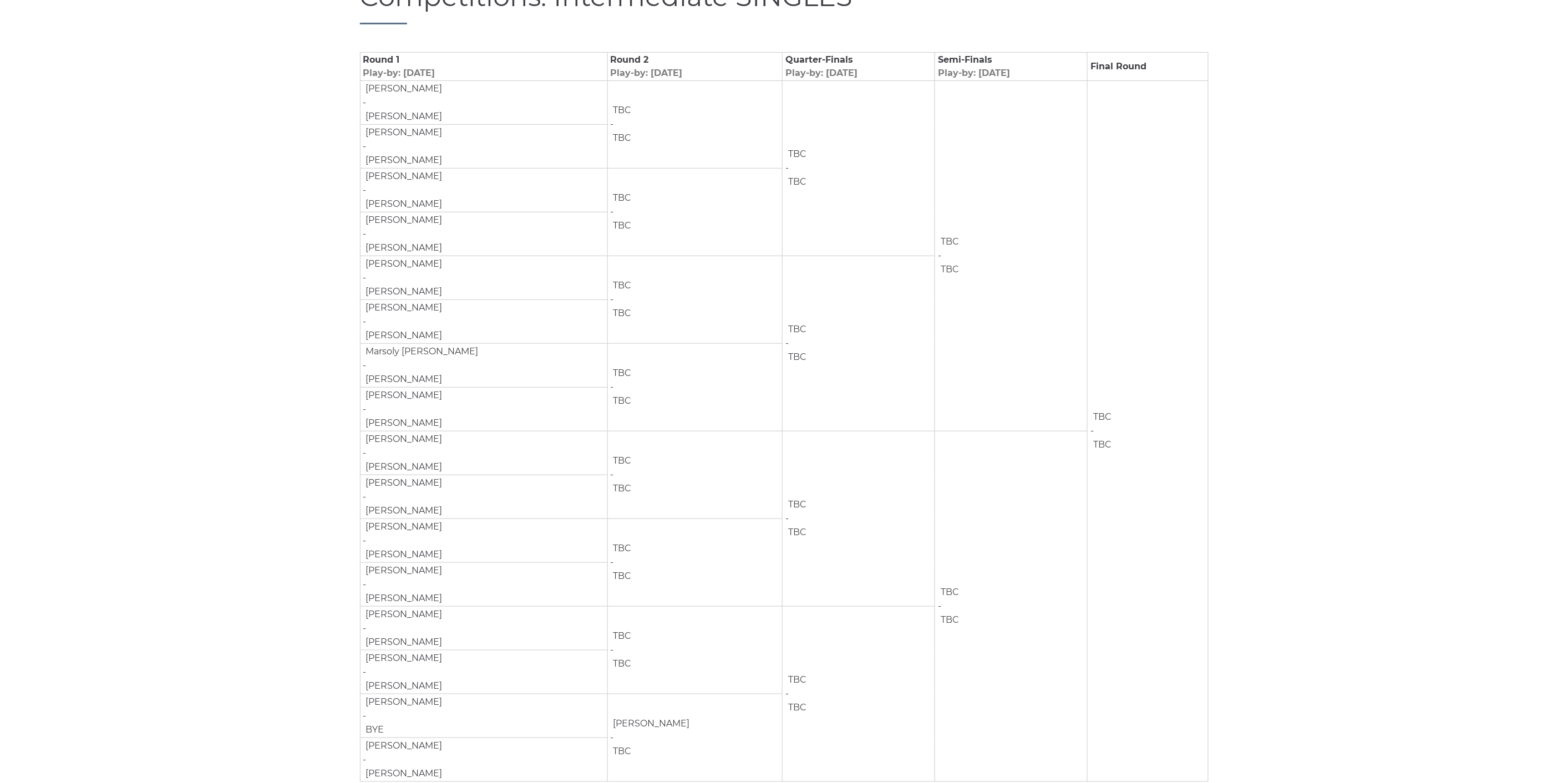
scroll to position [185, 0]
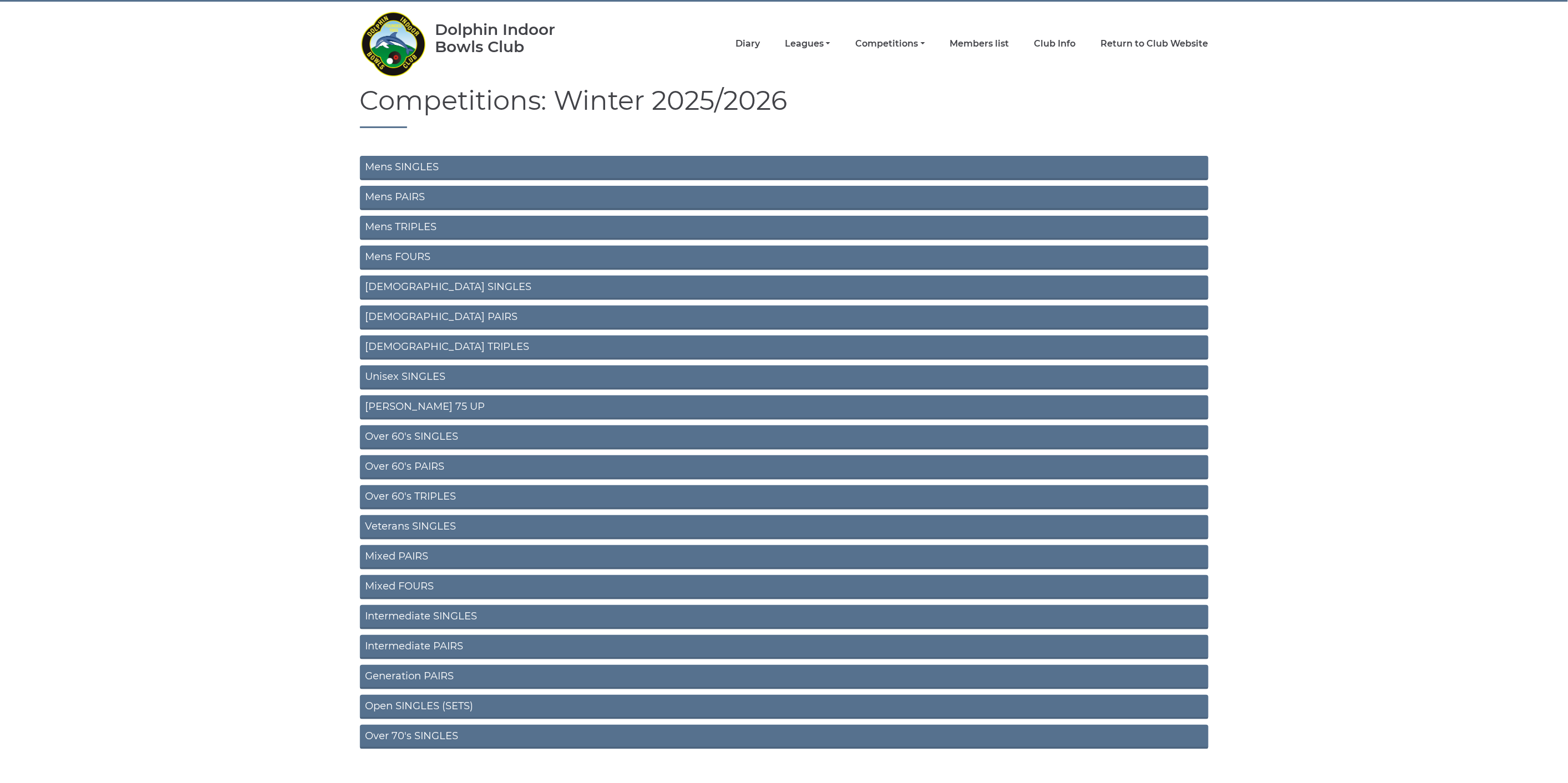
scroll to position [44, 0]
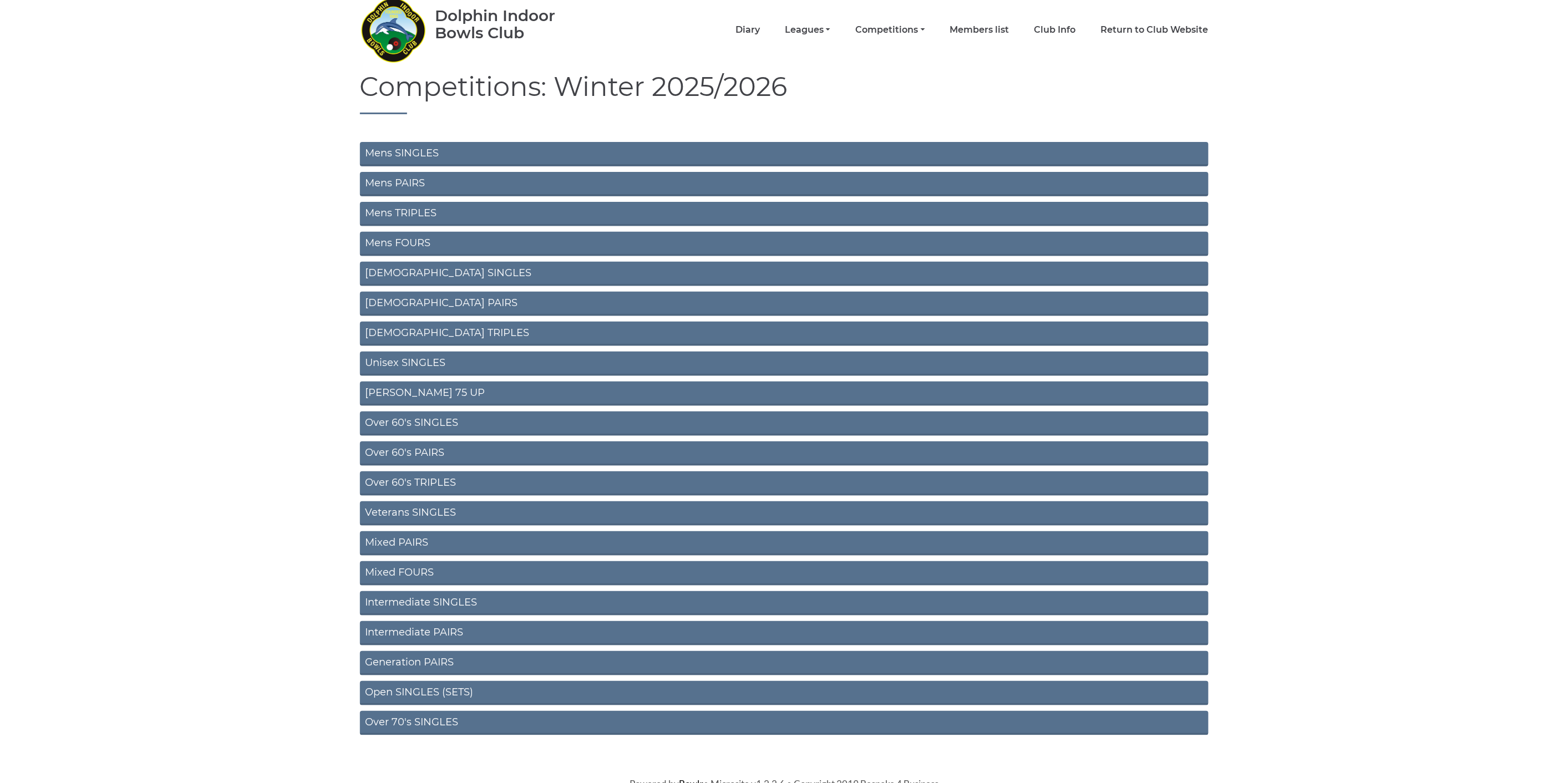
click at [488, 681] on link "Open SINGLES (SETS)" at bounding box center [785, 693] width 849 height 24
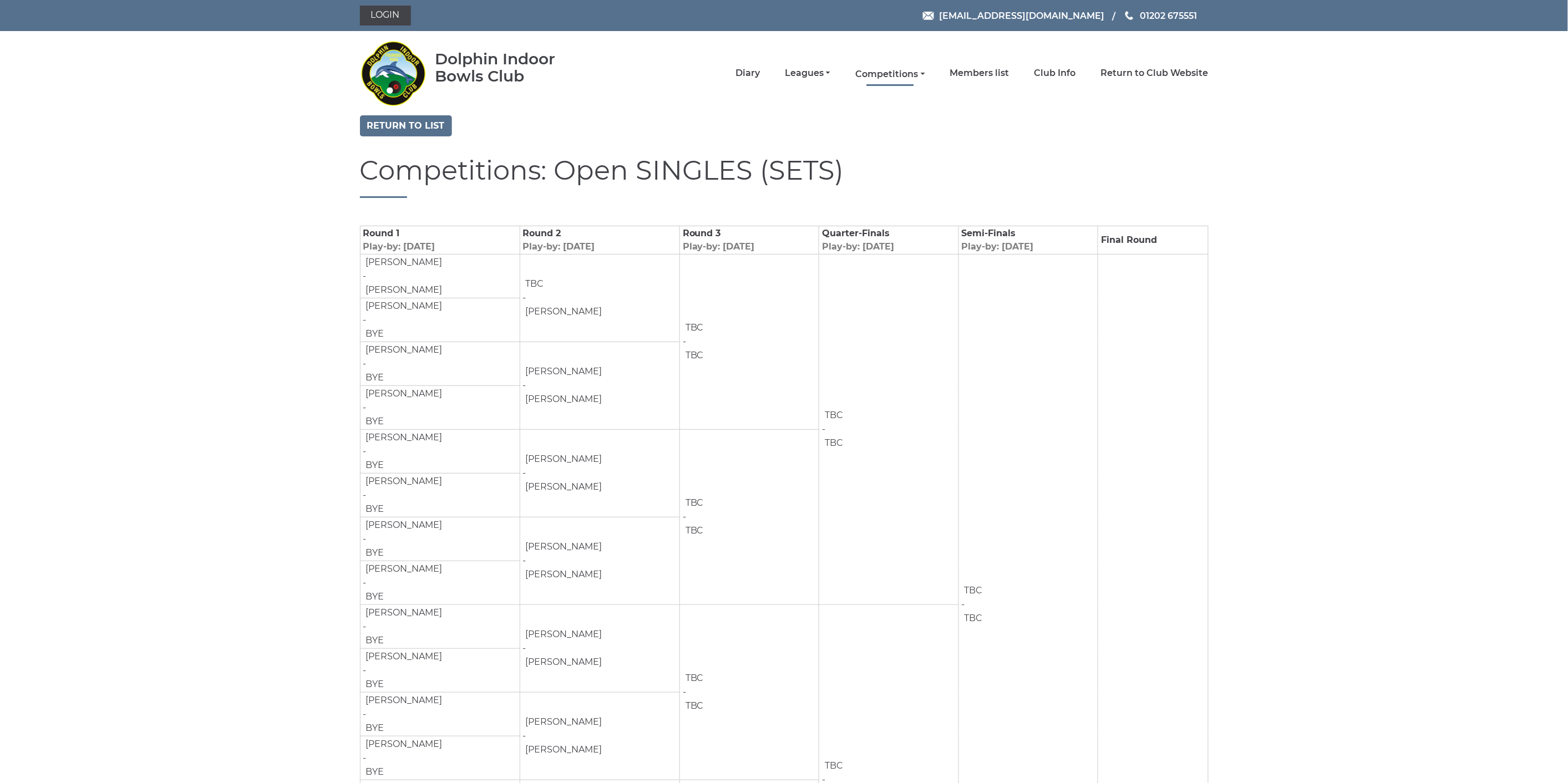
click at [910, 69] on link "Competitions" at bounding box center [890, 74] width 69 height 12
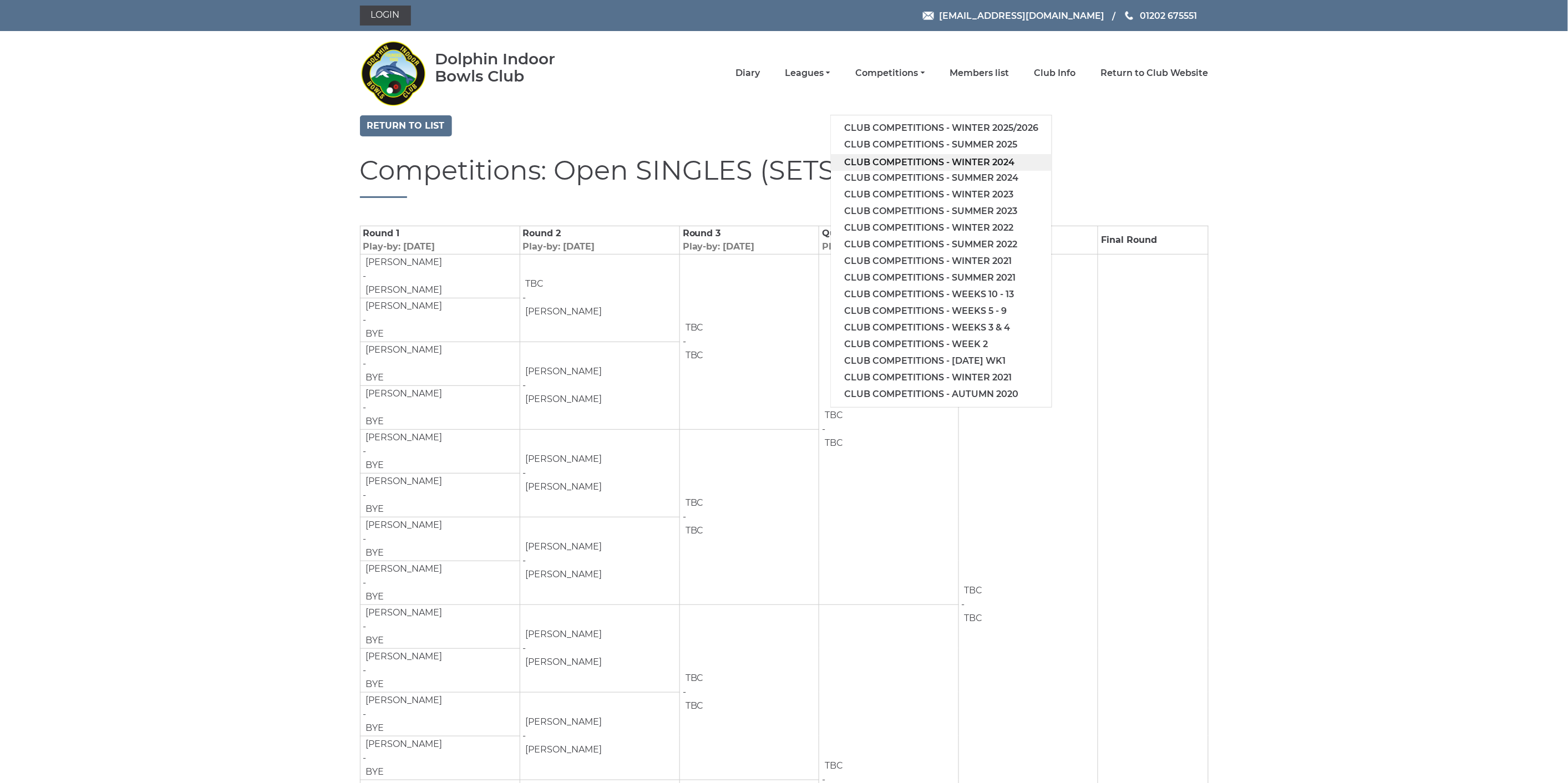
click at [923, 156] on link "Club competitions - Winter 2024" at bounding box center [941, 163] width 221 height 17
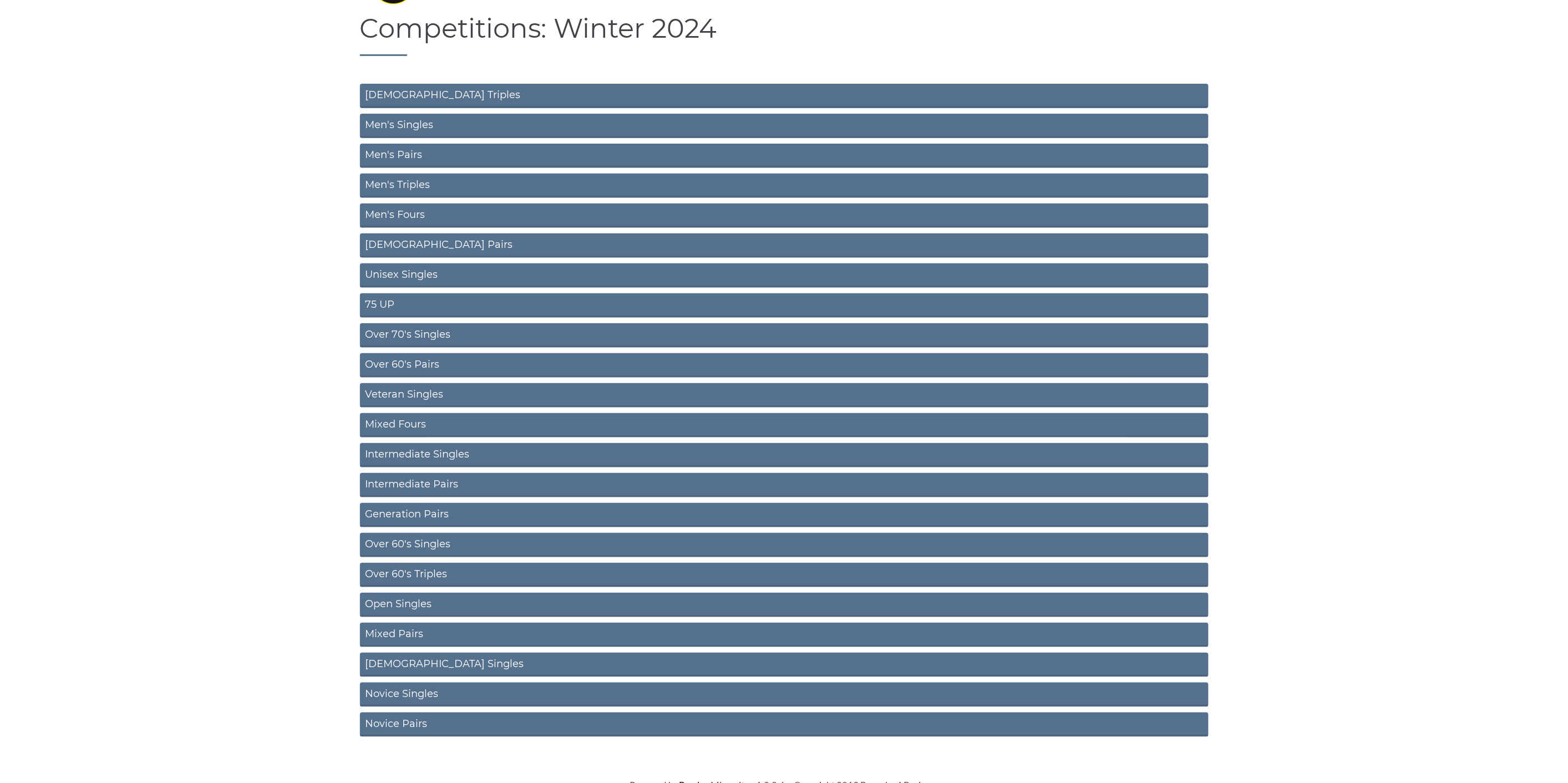
scroll to position [102, 0]
click at [448, 422] on link "Mixed Fours" at bounding box center [785, 424] width 849 height 24
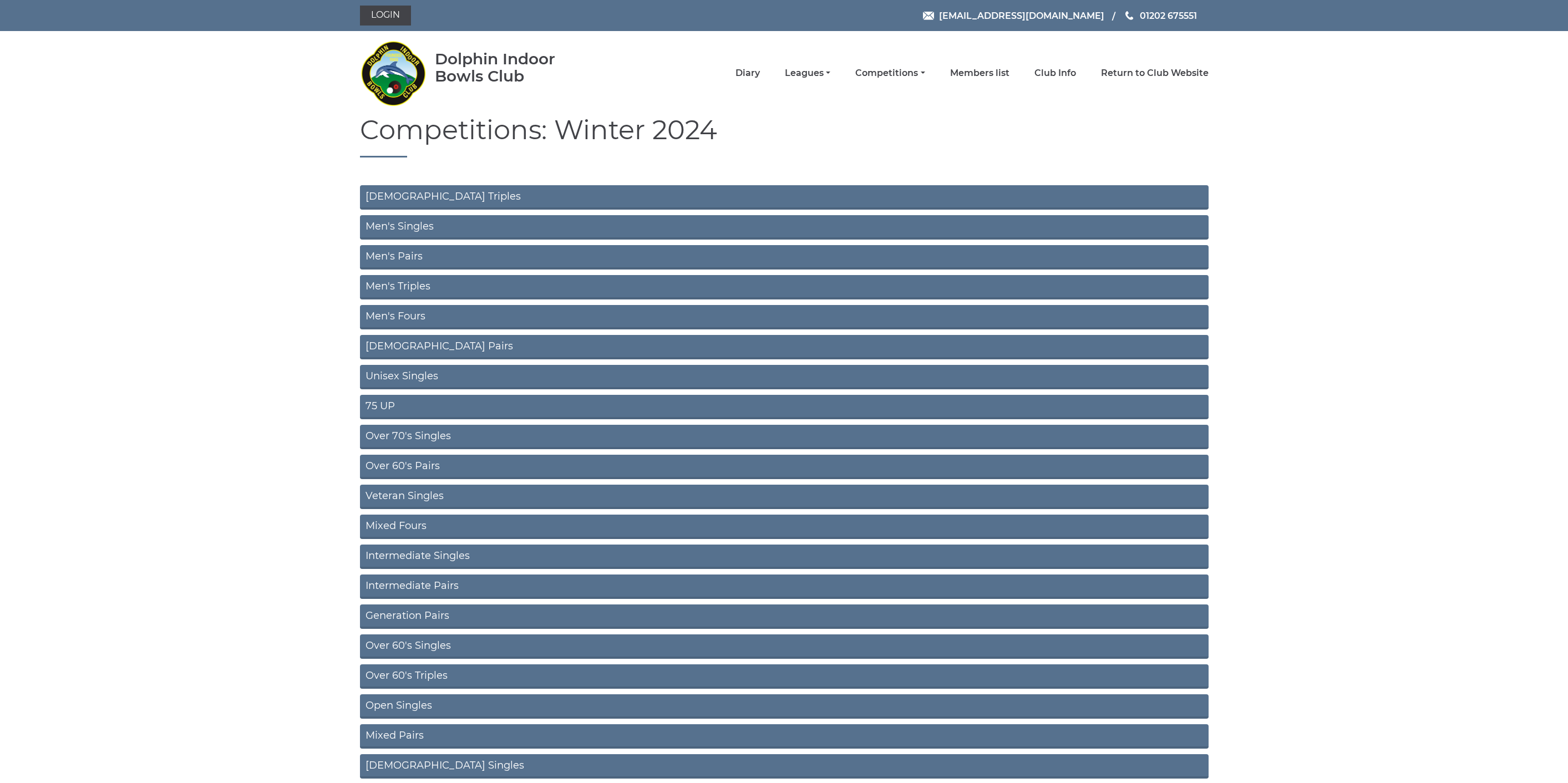
scroll to position [102, 0]
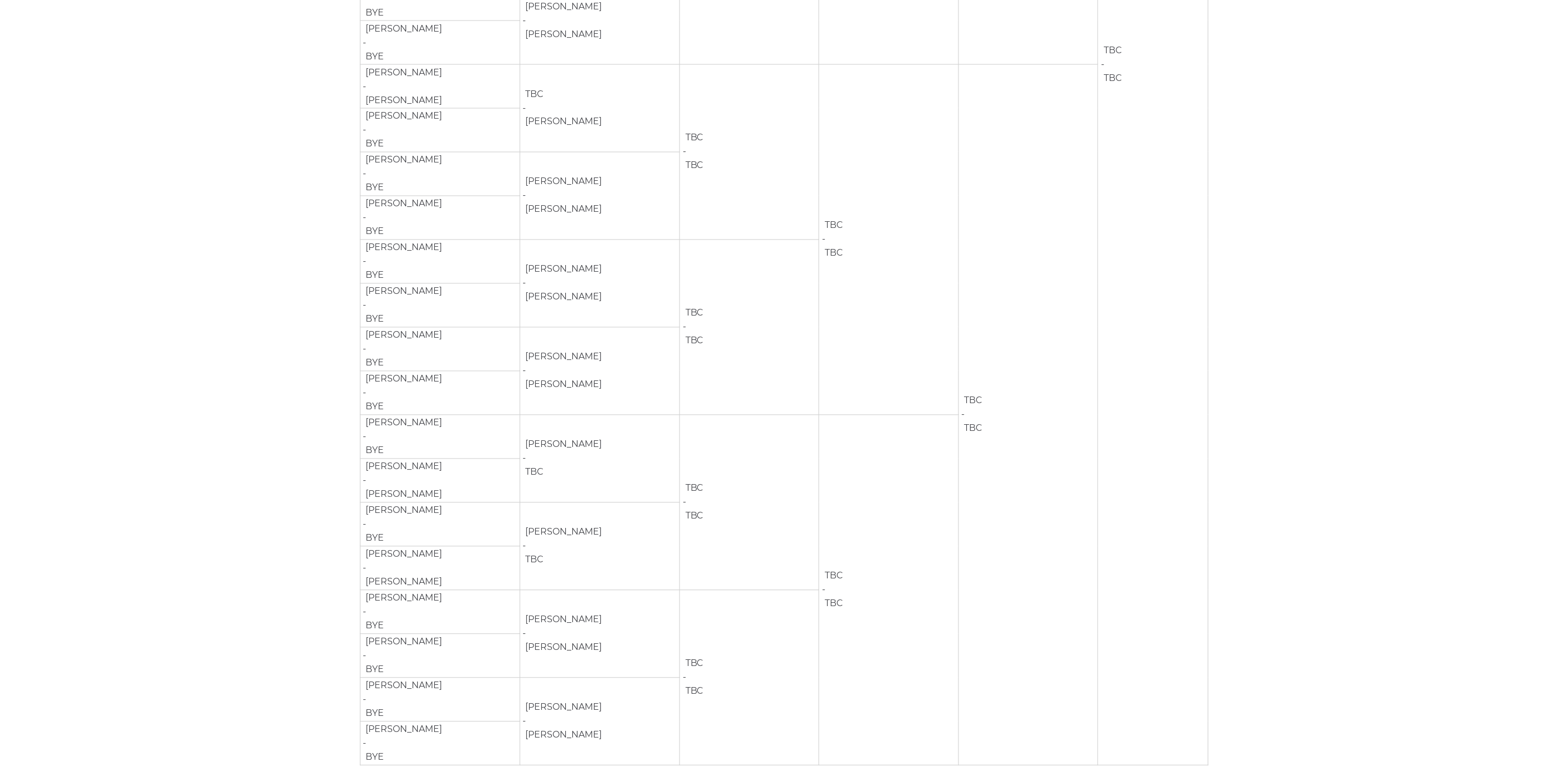
scroll to position [906, 0]
